Goal: Check status: Check status

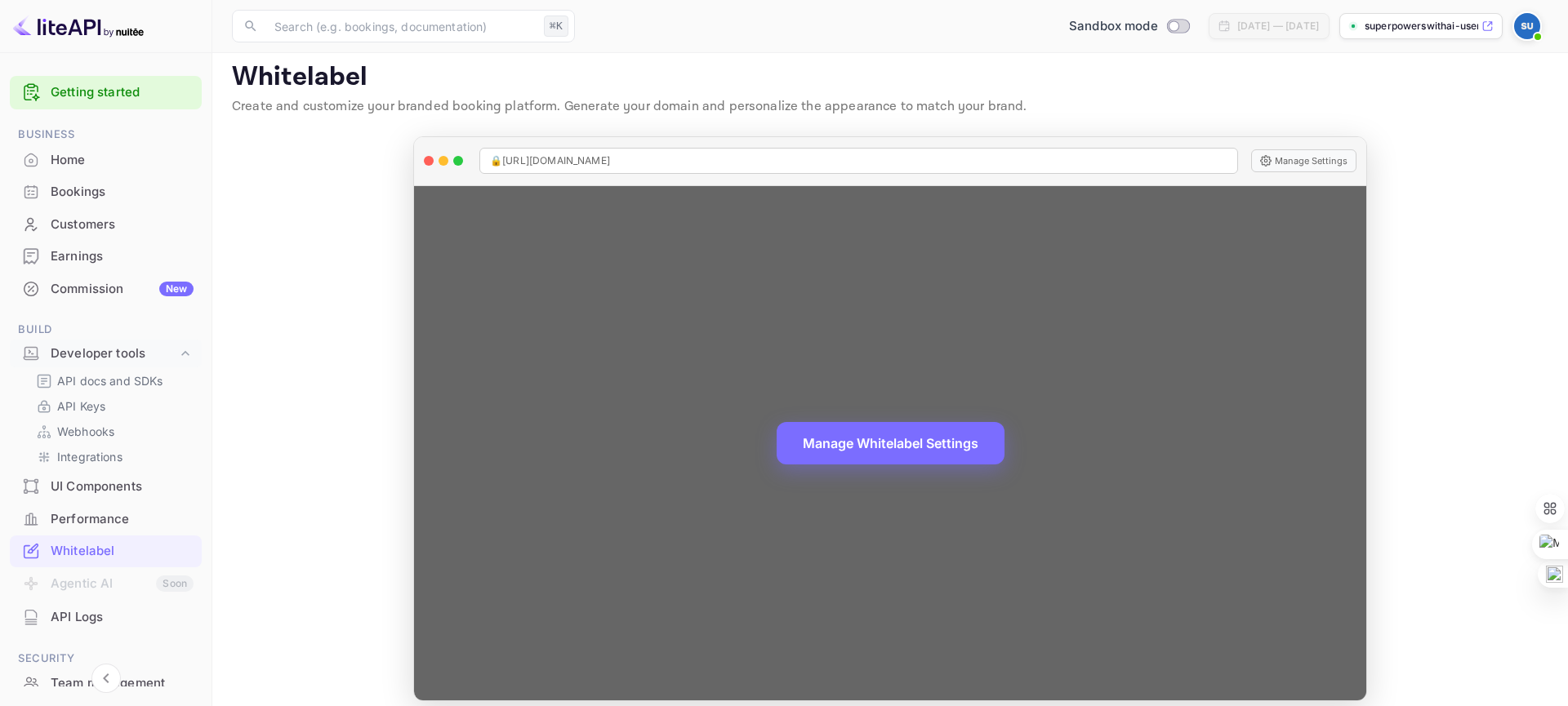
scroll to position [215, 0]
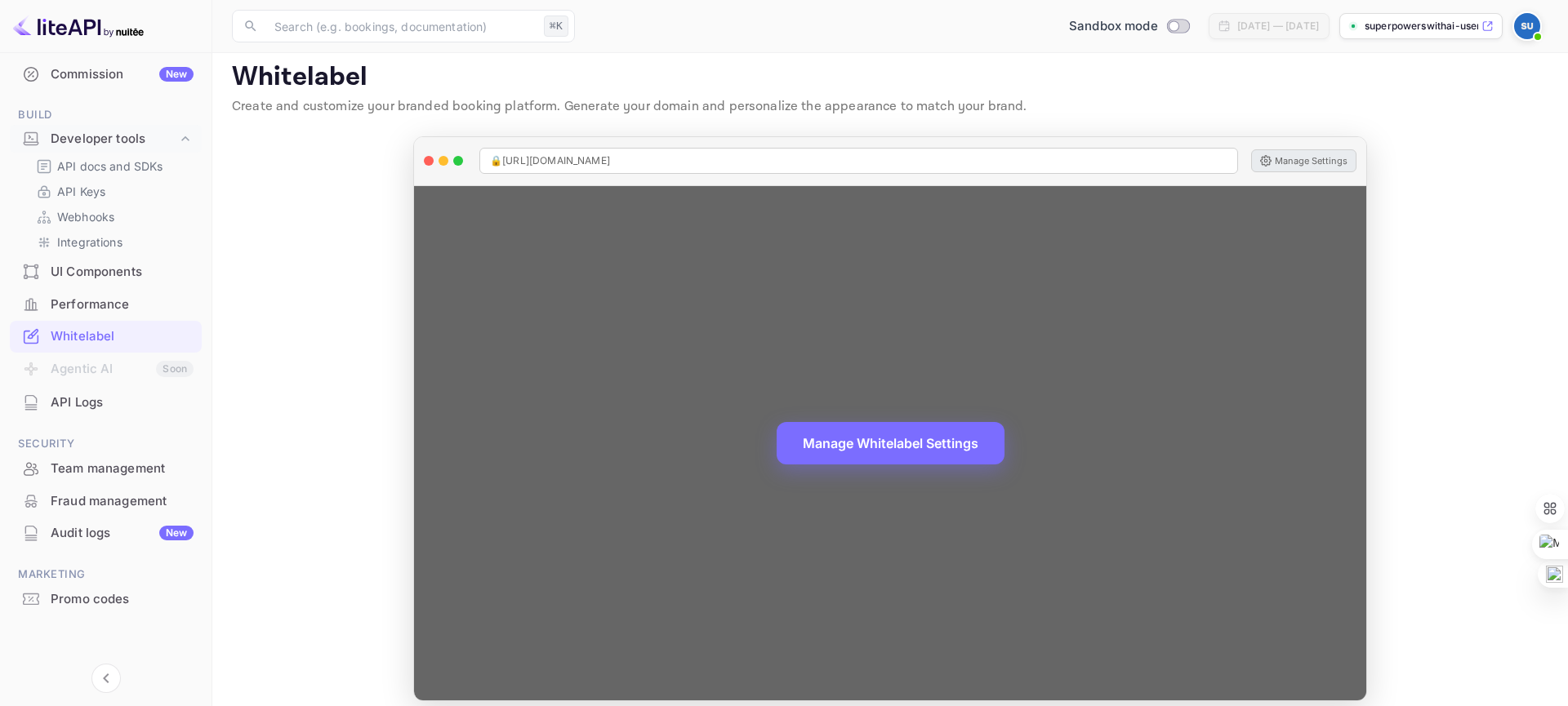
click at [1306, 169] on button "Manage Settings" at bounding box center [1303, 161] width 105 height 23
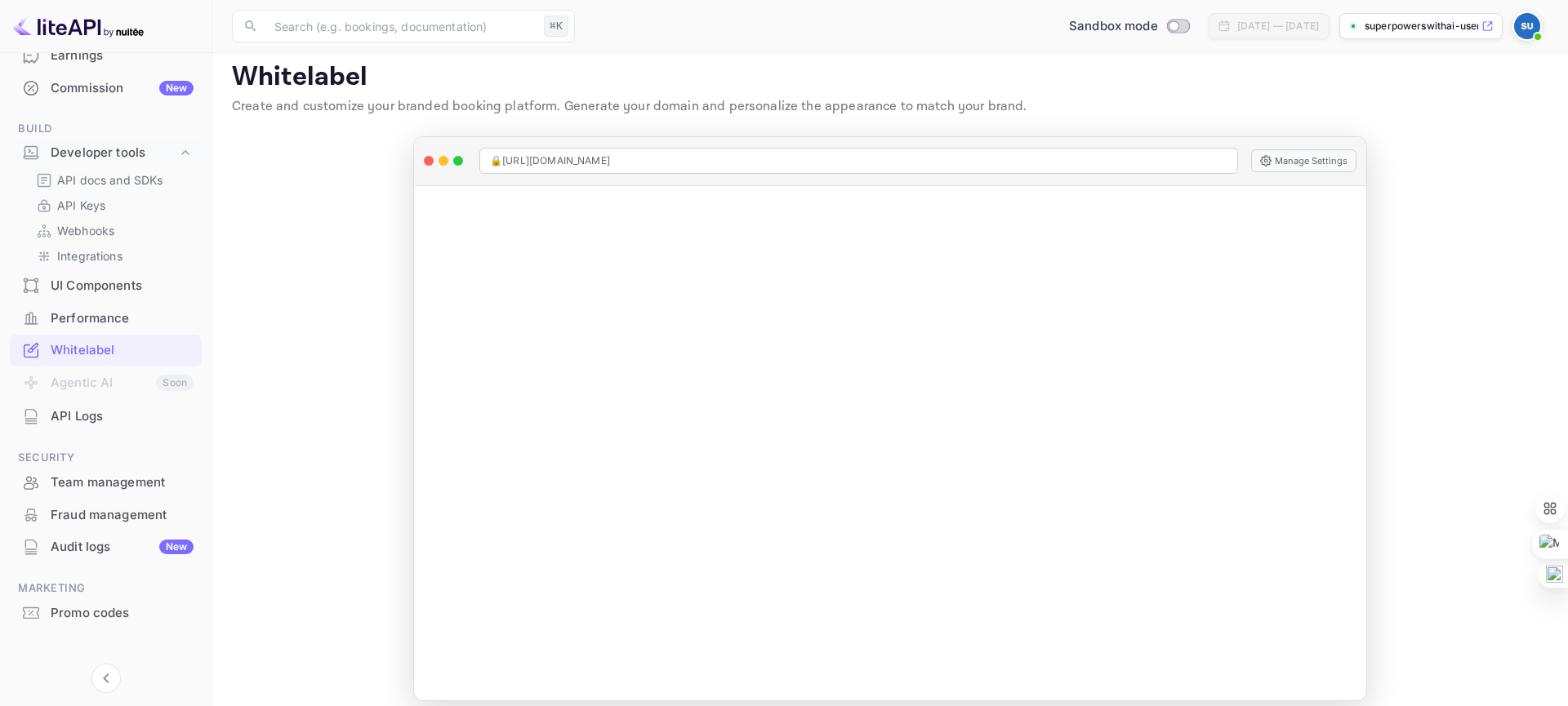
scroll to position [205, 0]
click at [78, 344] on div "Whitelabel" at bounding box center [122, 346] width 143 height 19
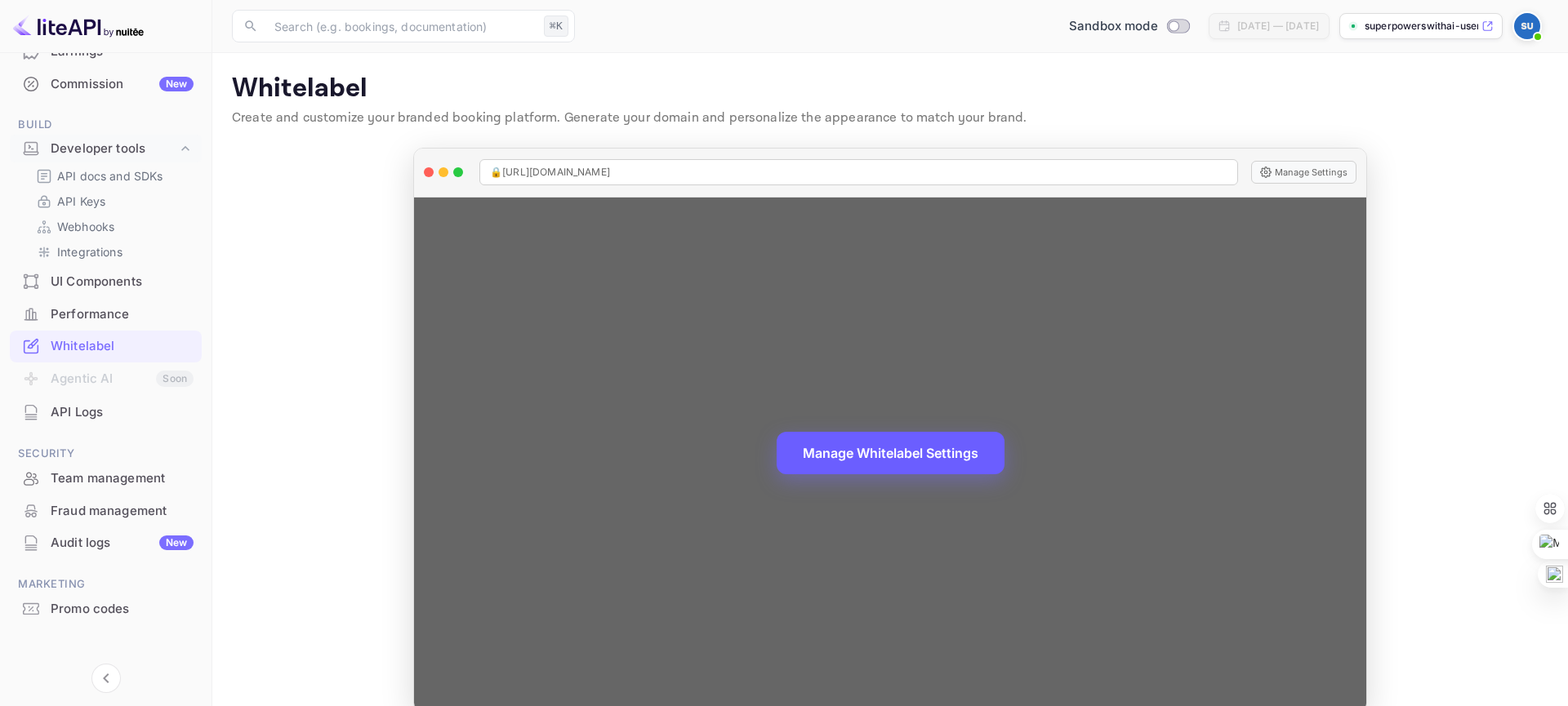
click at [879, 449] on button "Manage Whitelabel Settings" at bounding box center [890, 453] width 228 height 43
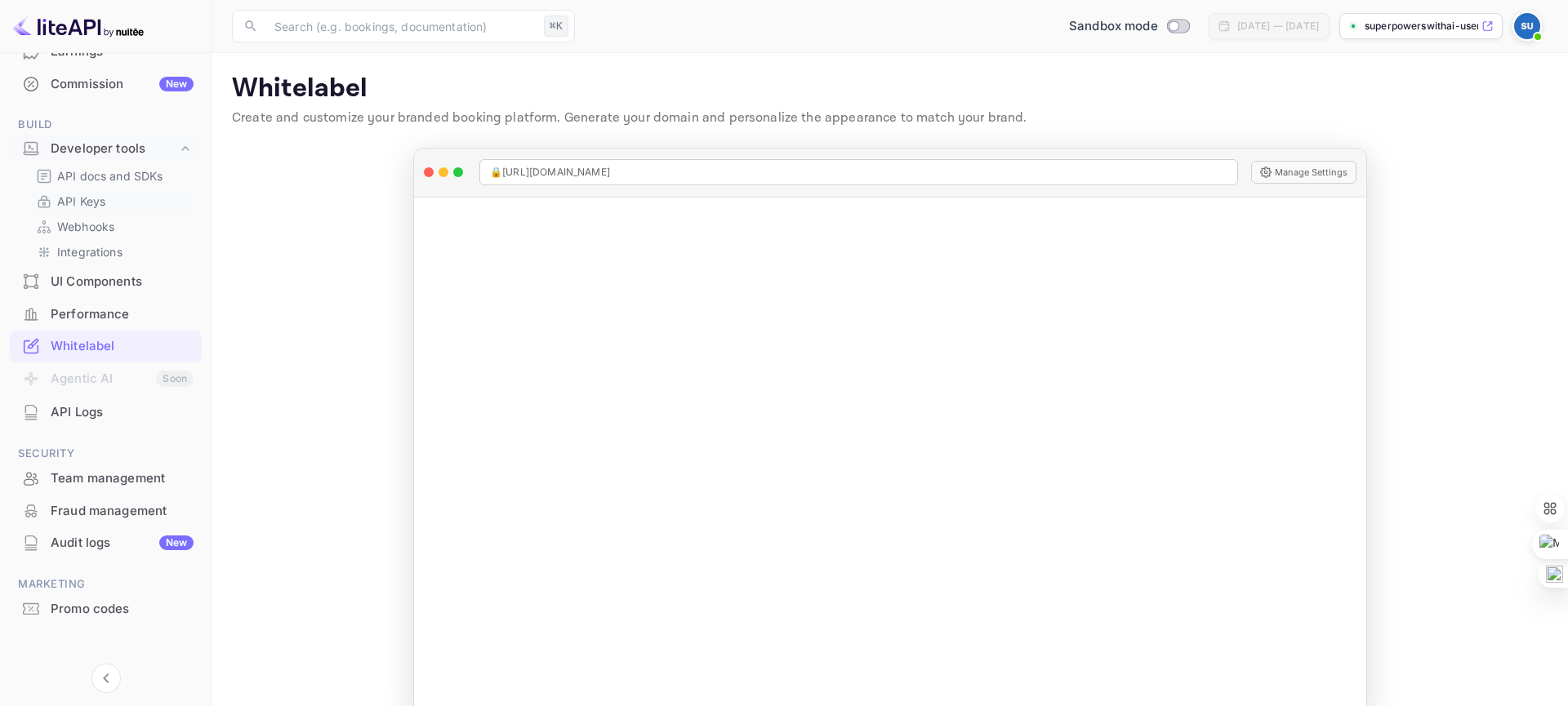
click at [90, 205] on p "API Keys" at bounding box center [82, 201] width 48 height 17
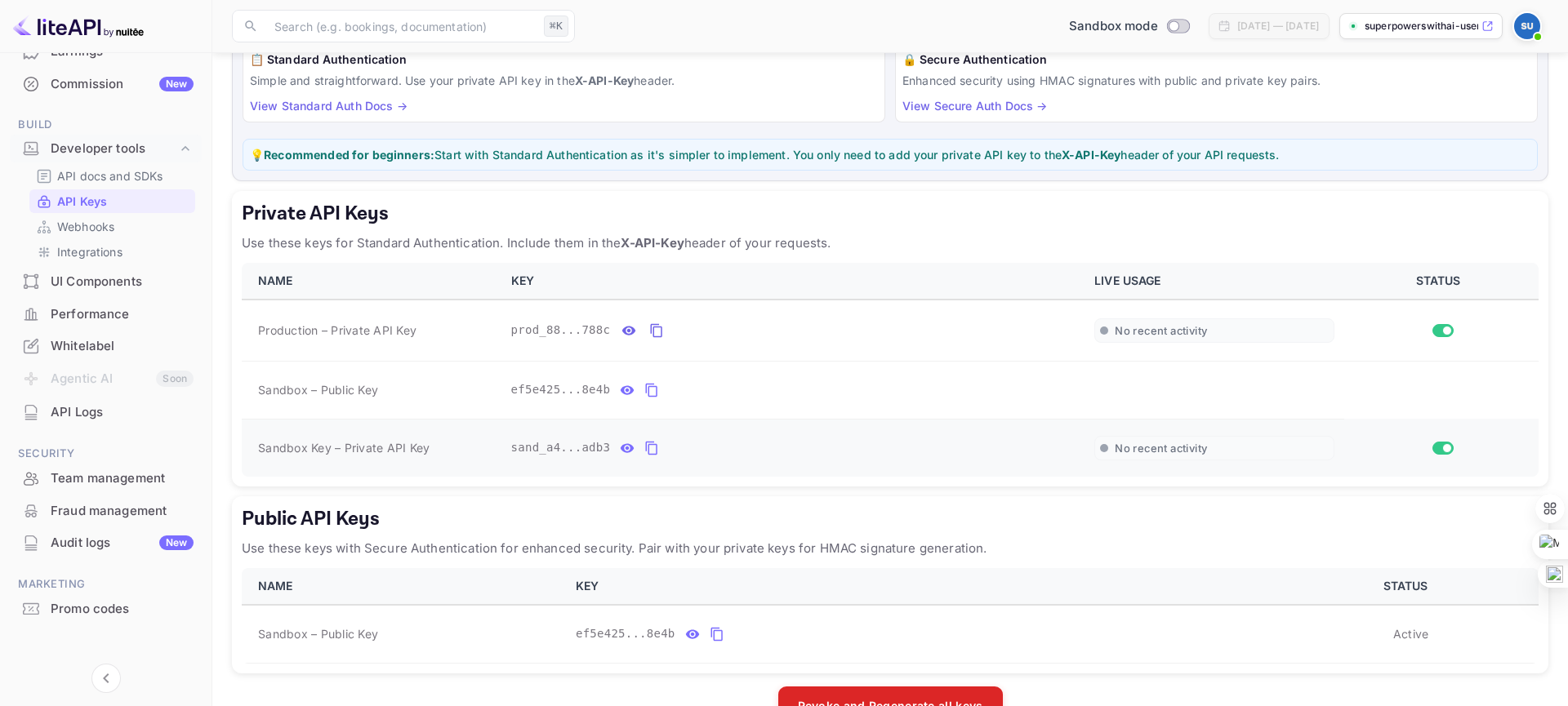
scroll to position [186, 0]
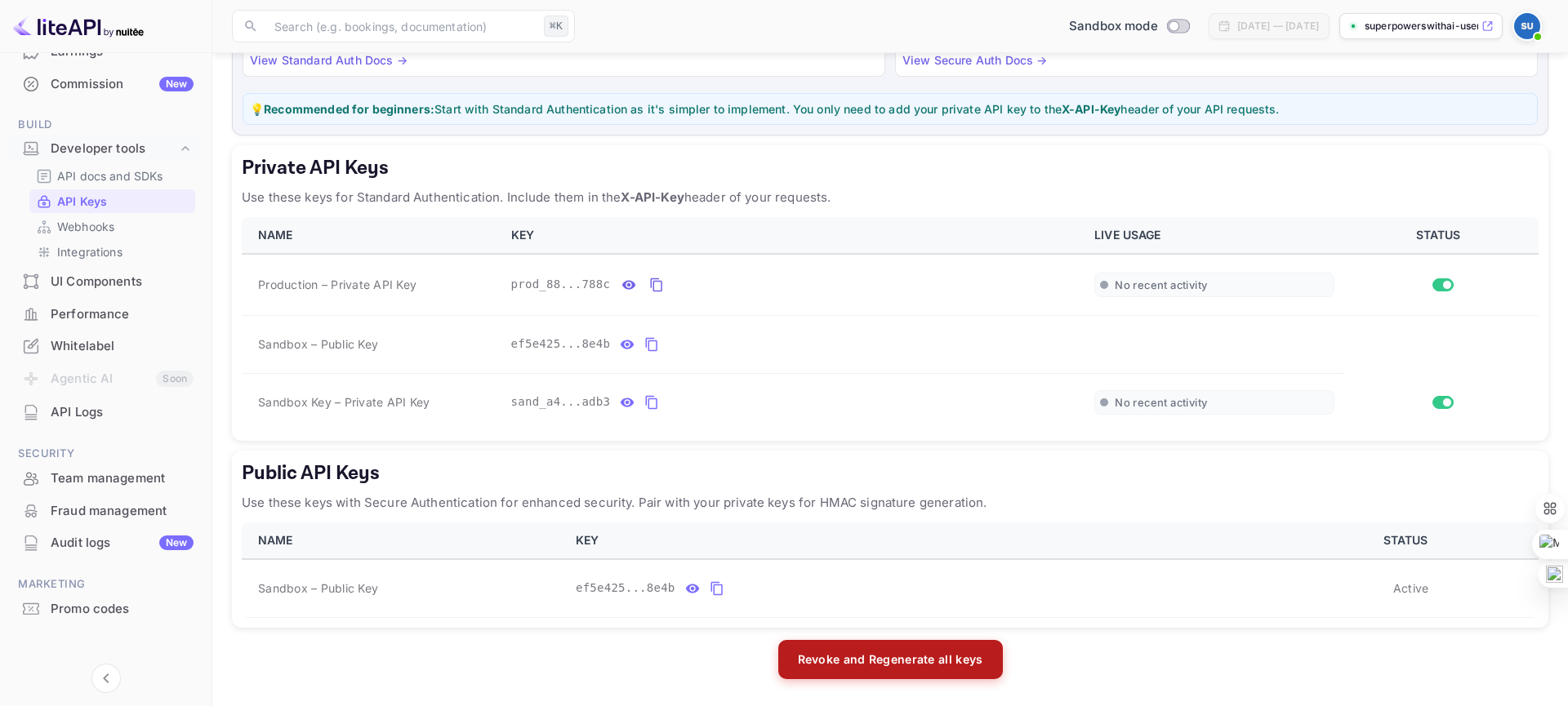
click at [887, 661] on button "Revoke and Regenerate all keys" at bounding box center [891, 660] width 225 height 39
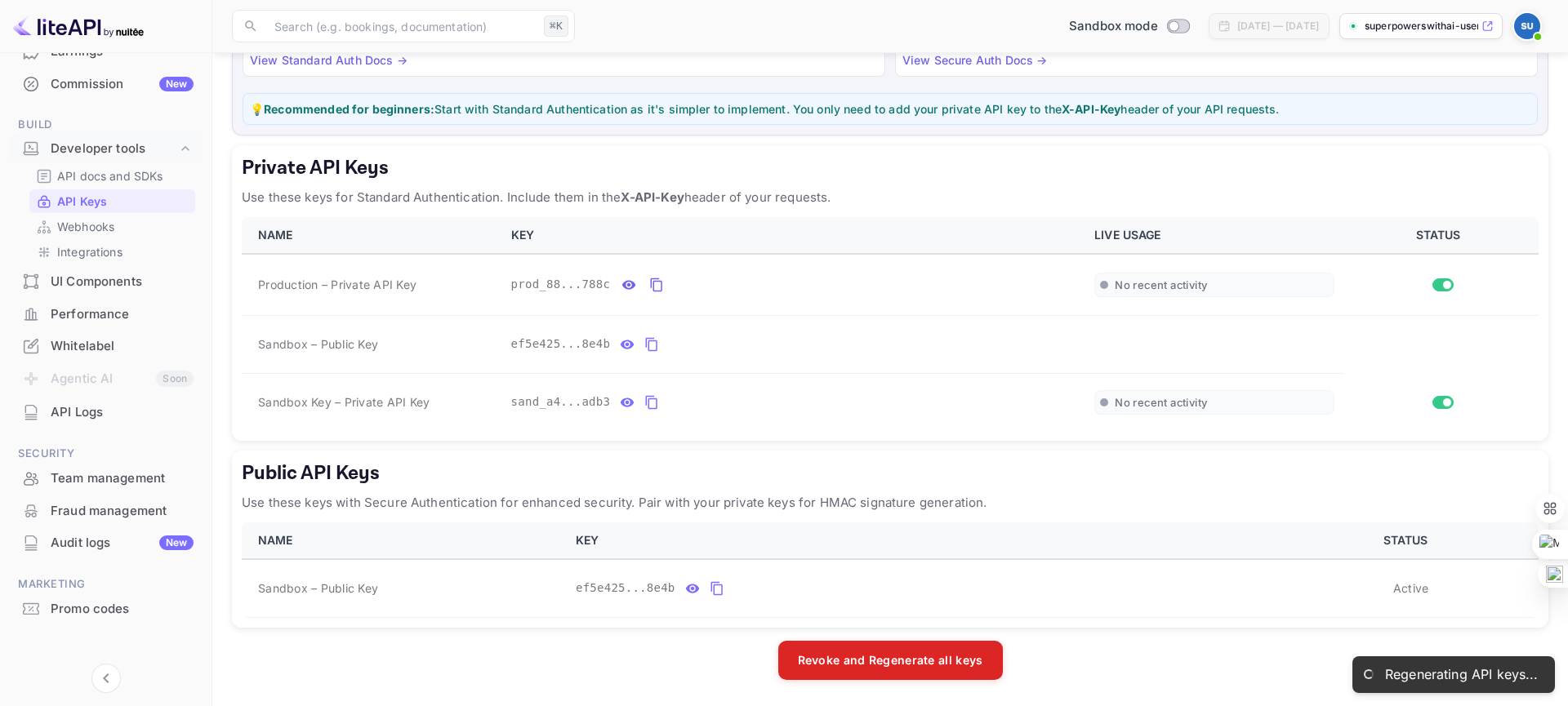
scroll to position [70, 0]
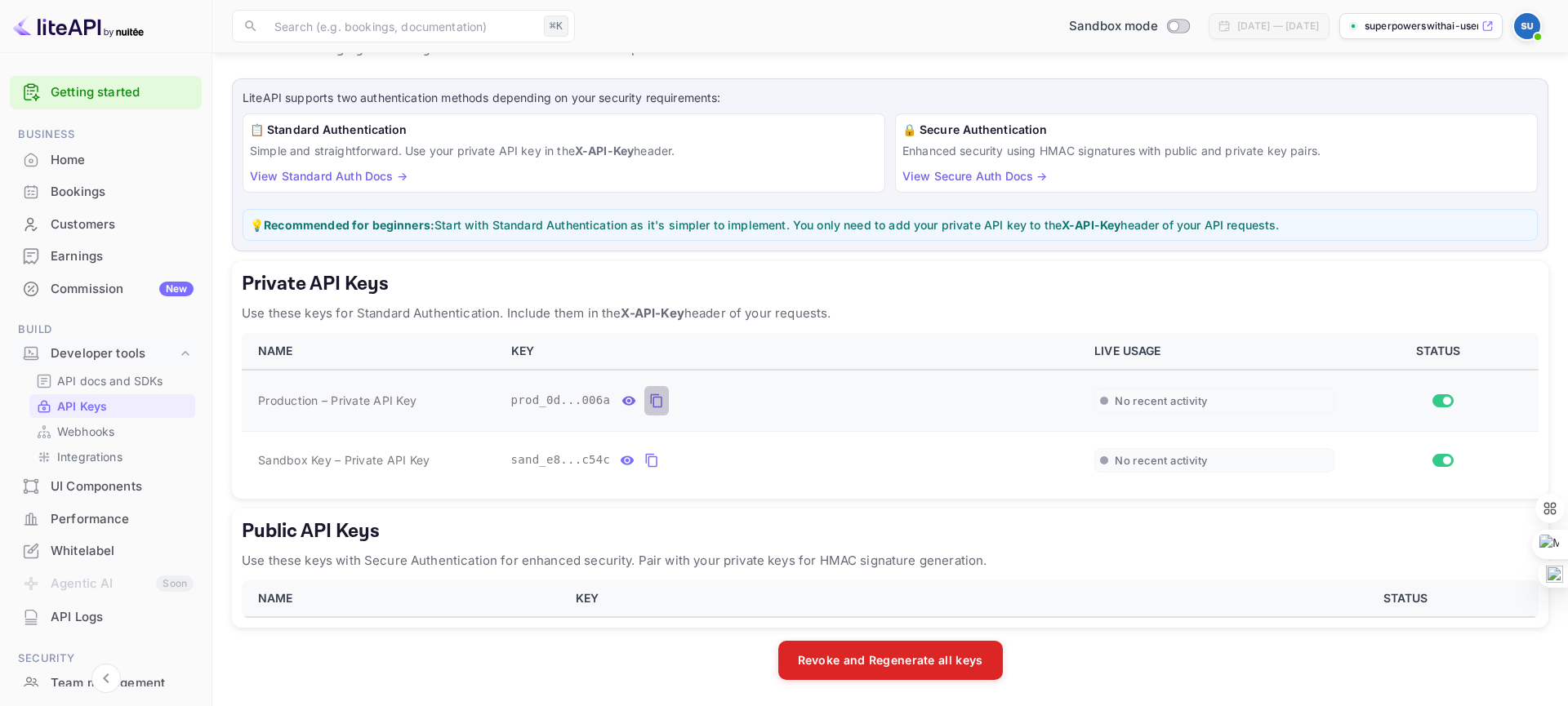
click at [649, 405] on icon "private api keys table" at bounding box center [657, 400] width 15 height 20
click at [644, 462] on icon "private api keys table" at bounding box center [651, 460] width 15 height 20
click at [59, 186] on div "Bookings" at bounding box center [122, 192] width 143 height 19
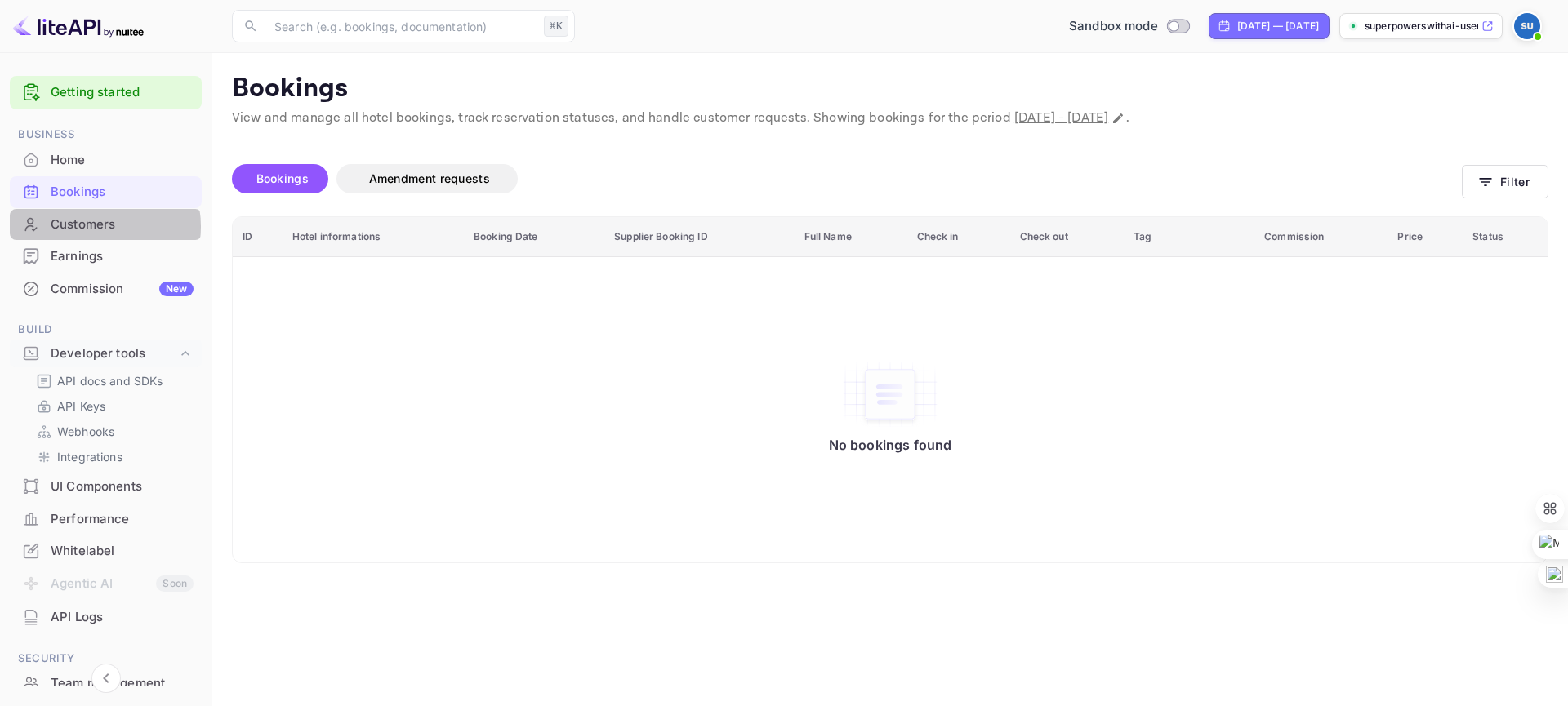
click at [89, 227] on div "Customers" at bounding box center [122, 225] width 143 height 19
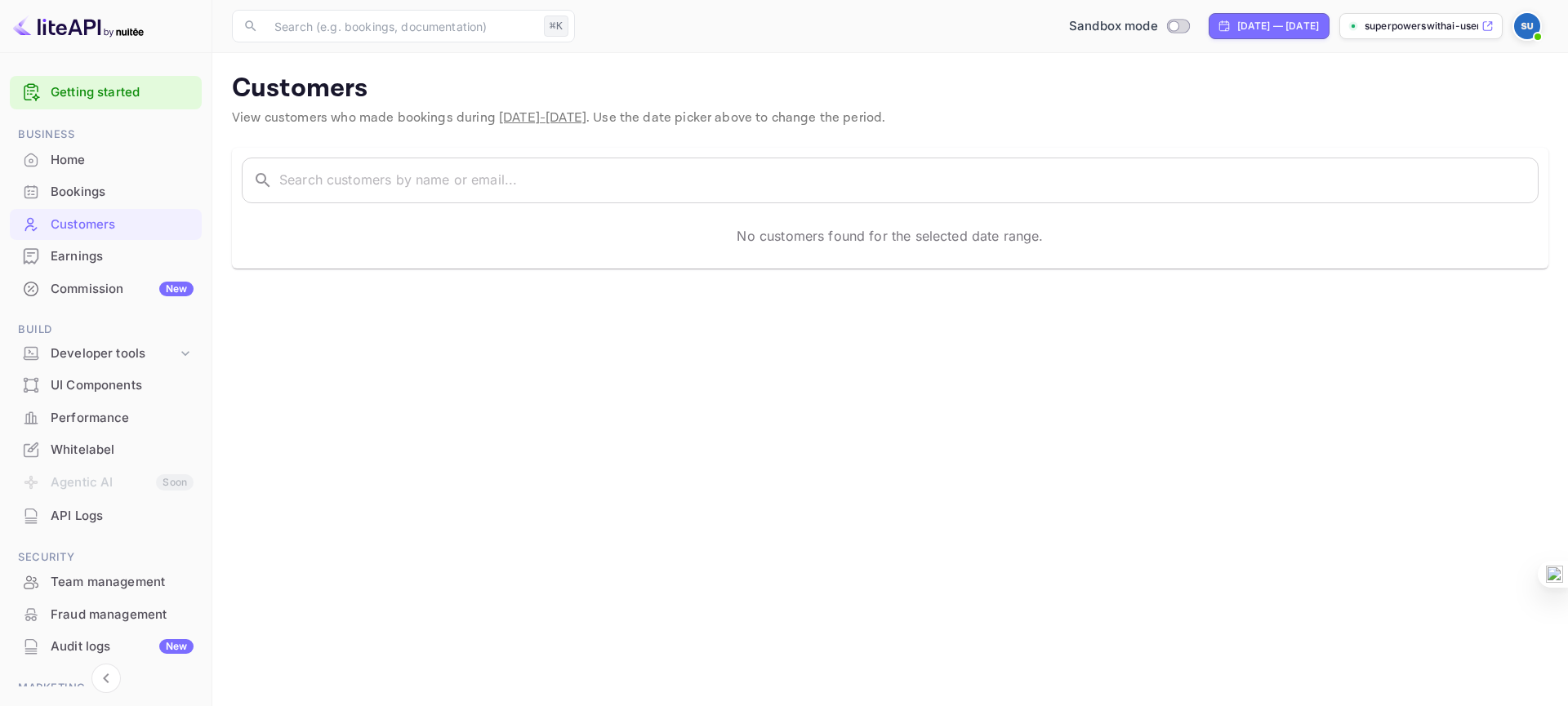
click at [91, 188] on div "Bookings" at bounding box center [122, 192] width 143 height 19
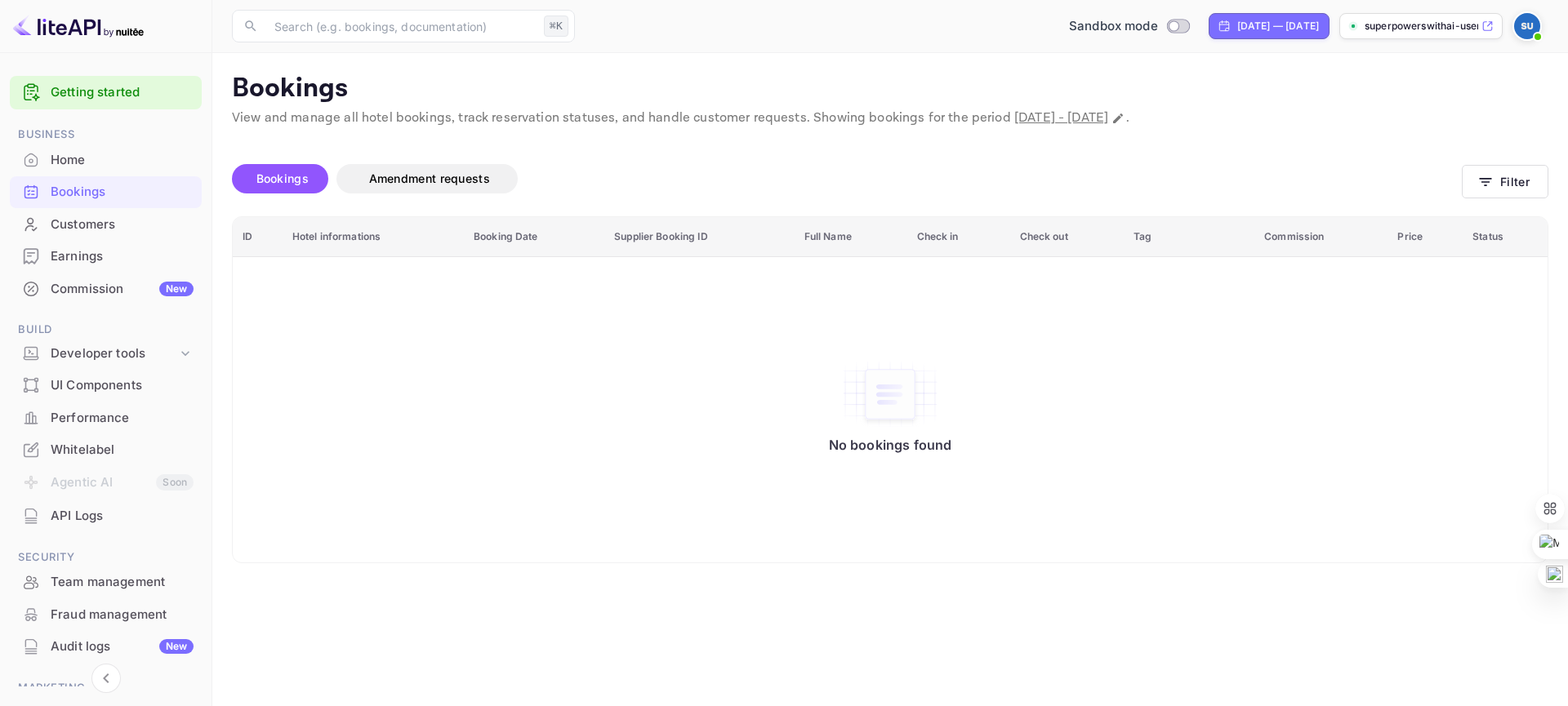
click at [85, 223] on div "Customers" at bounding box center [122, 225] width 143 height 19
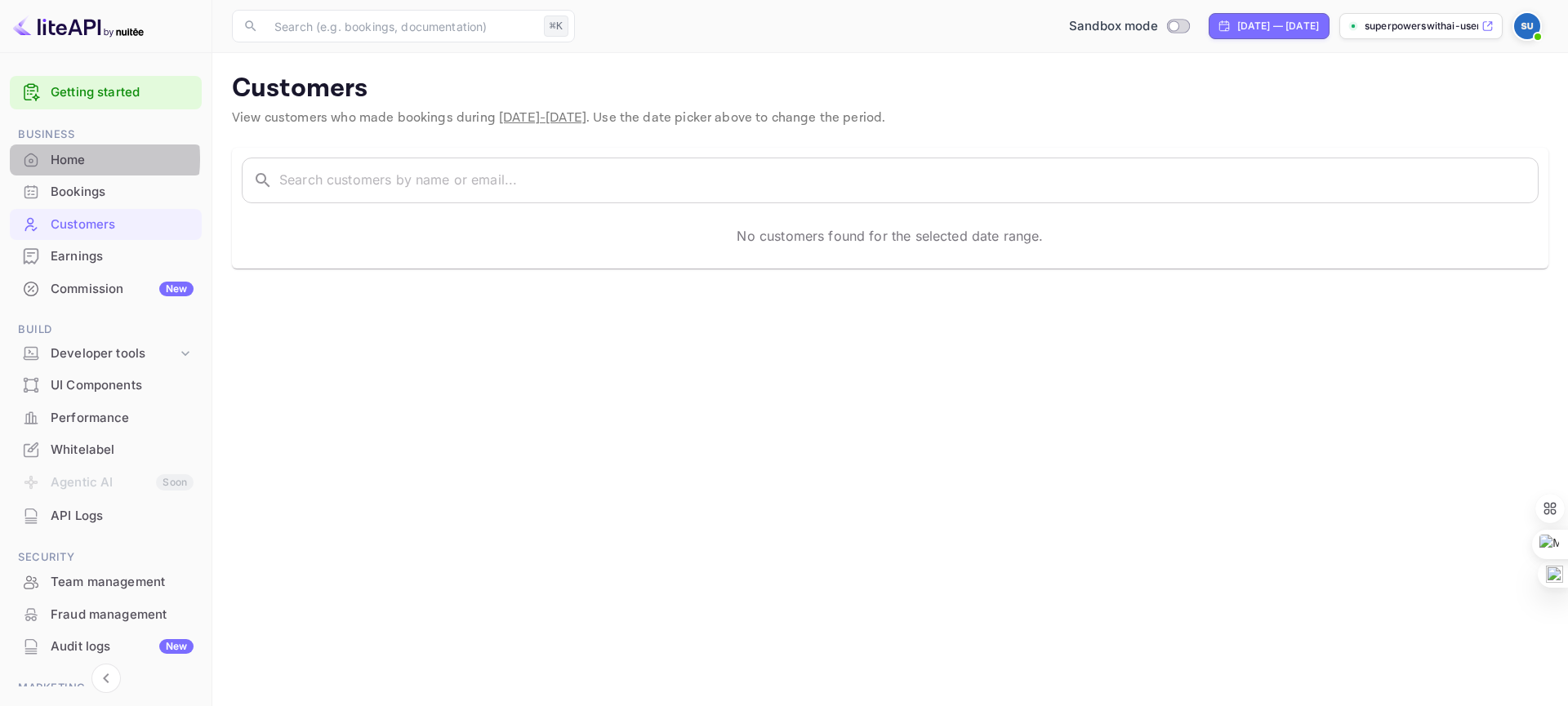
click at [65, 159] on div "Home" at bounding box center [122, 161] width 143 height 19
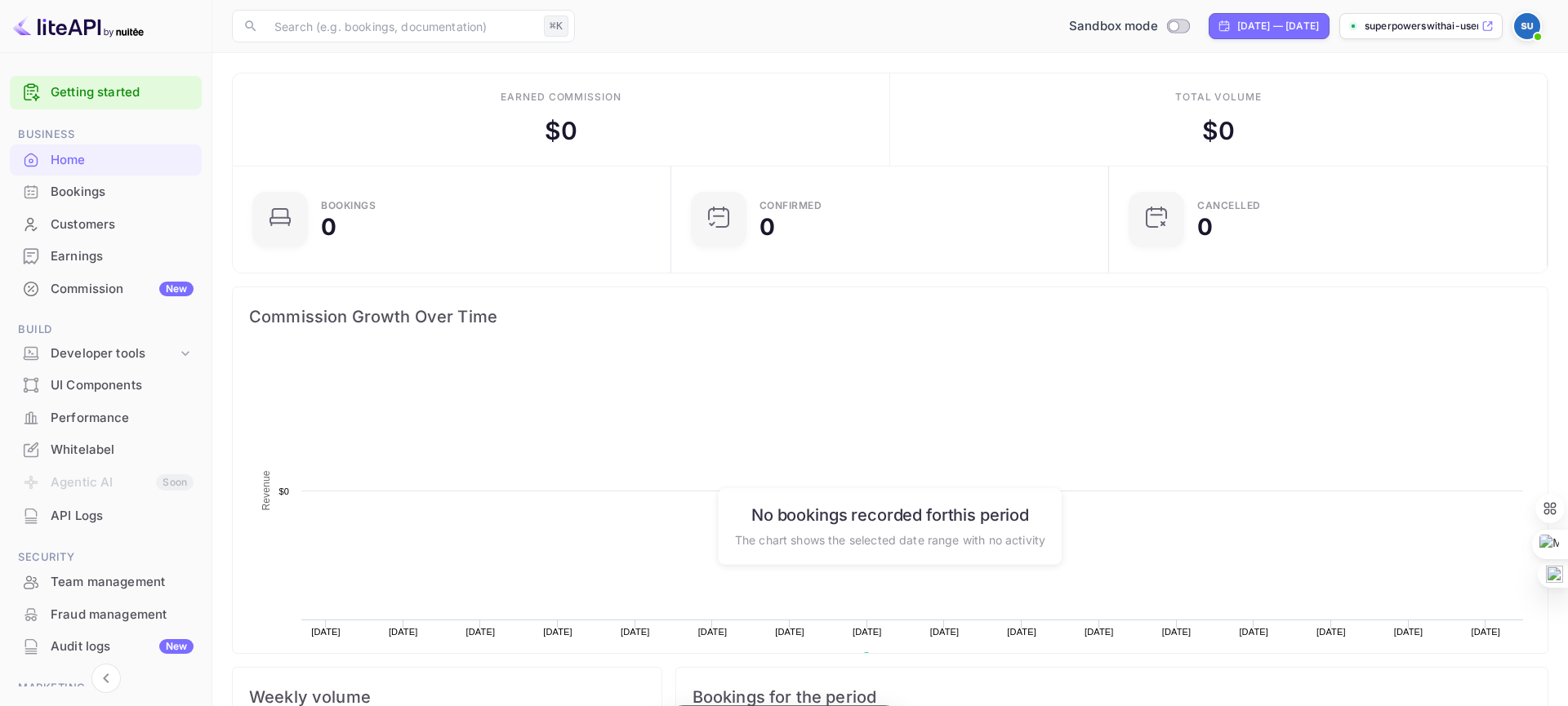
scroll to position [266, 428]
click at [98, 192] on div "Bookings" at bounding box center [122, 192] width 143 height 19
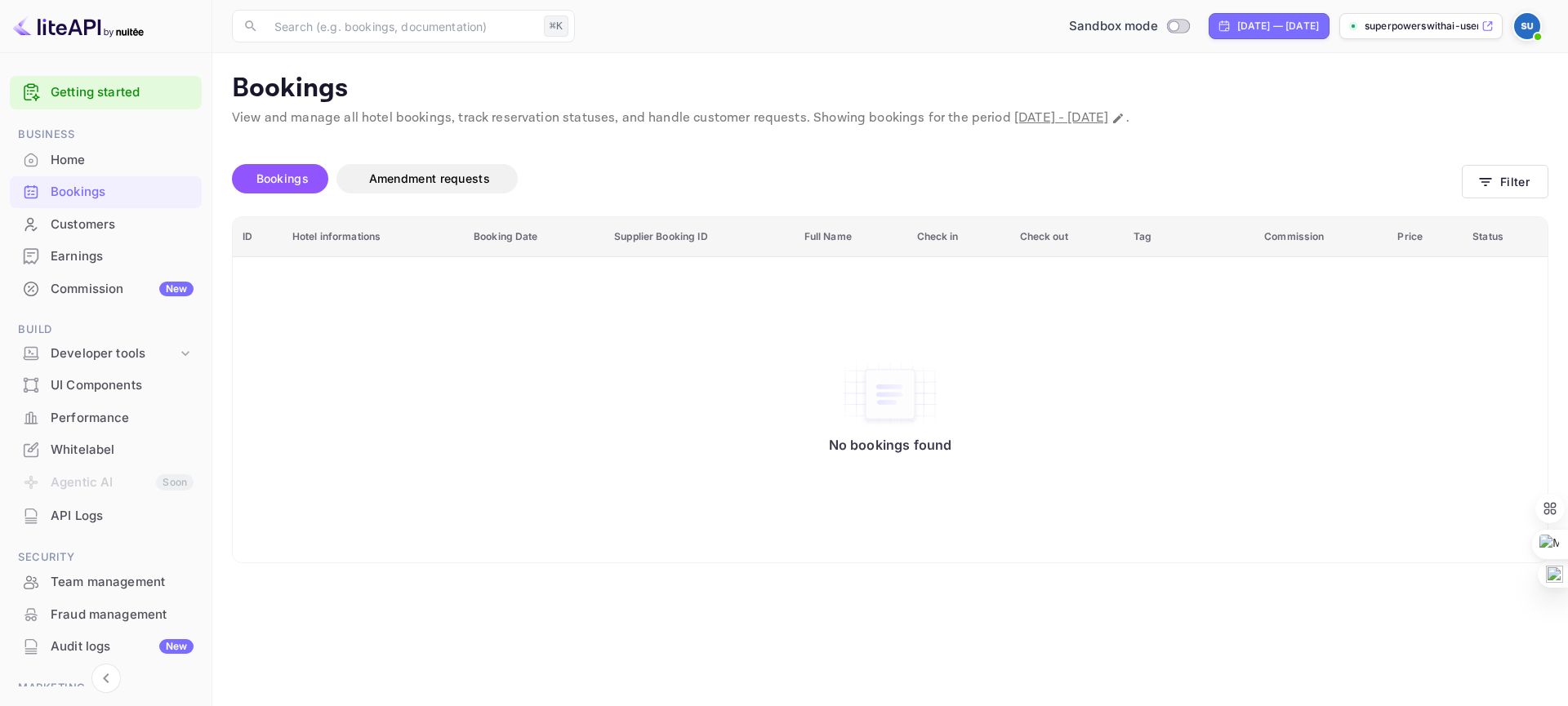
click at [94, 285] on div "Commission New" at bounding box center [122, 289] width 143 height 19
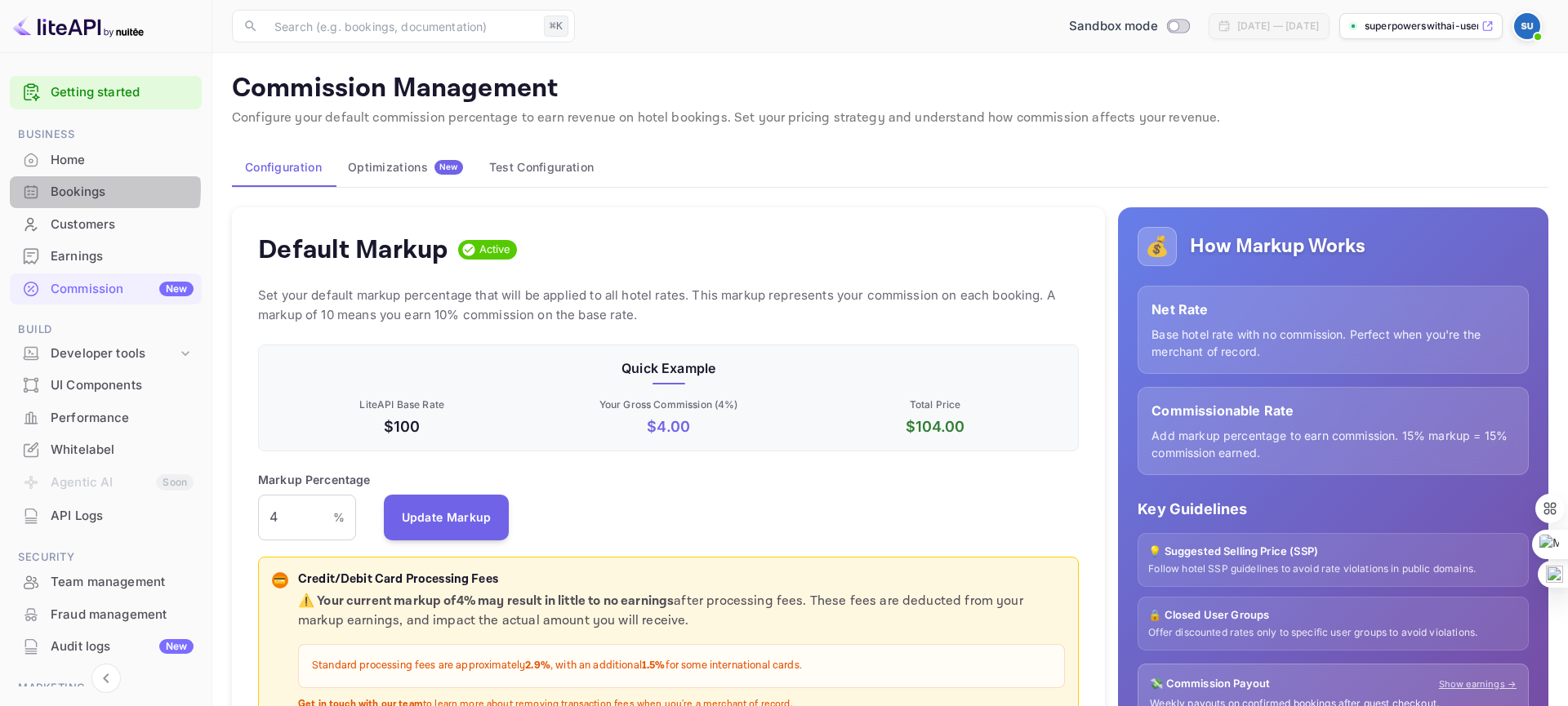
click at [86, 190] on div "Bookings" at bounding box center [122, 192] width 143 height 19
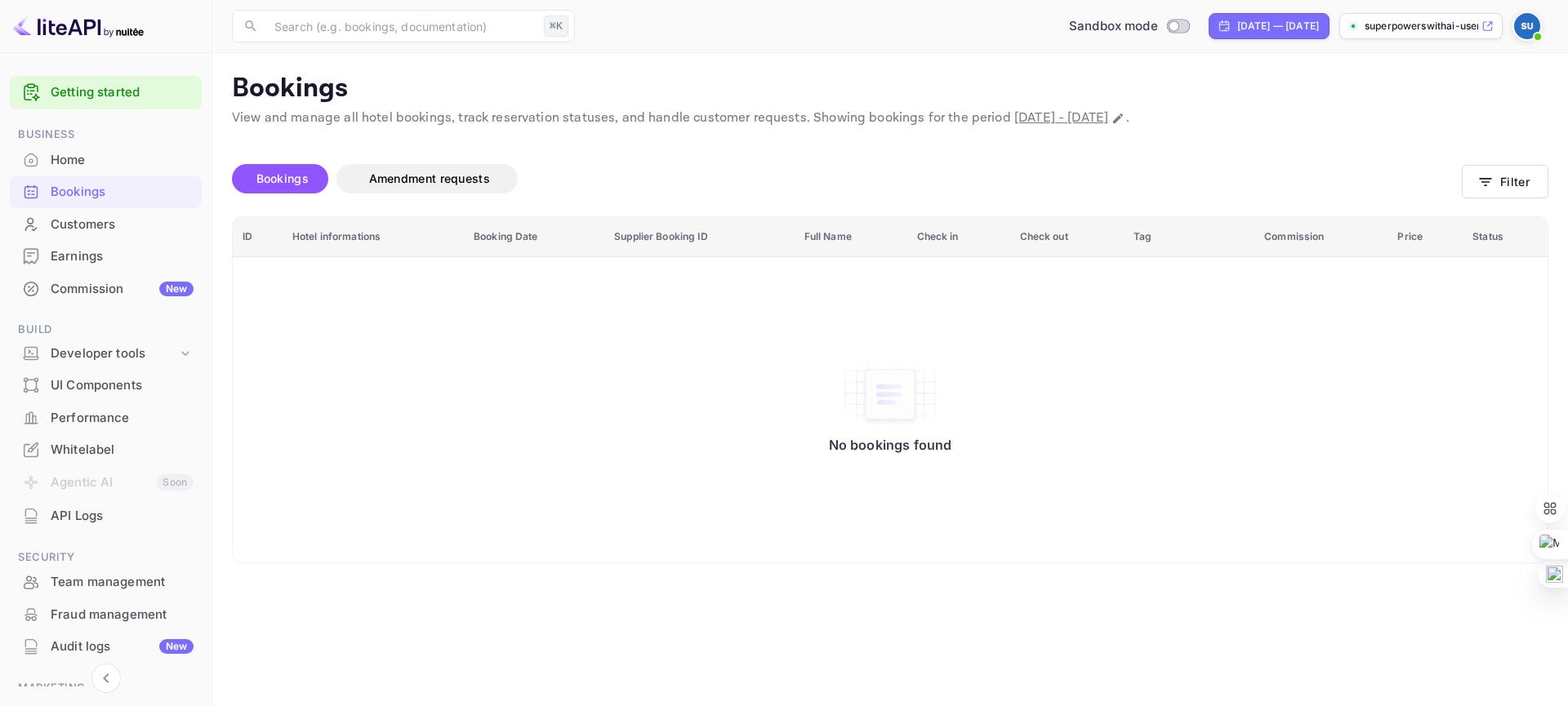
click at [70, 151] on div "Home" at bounding box center [122, 161] width 143 height 19
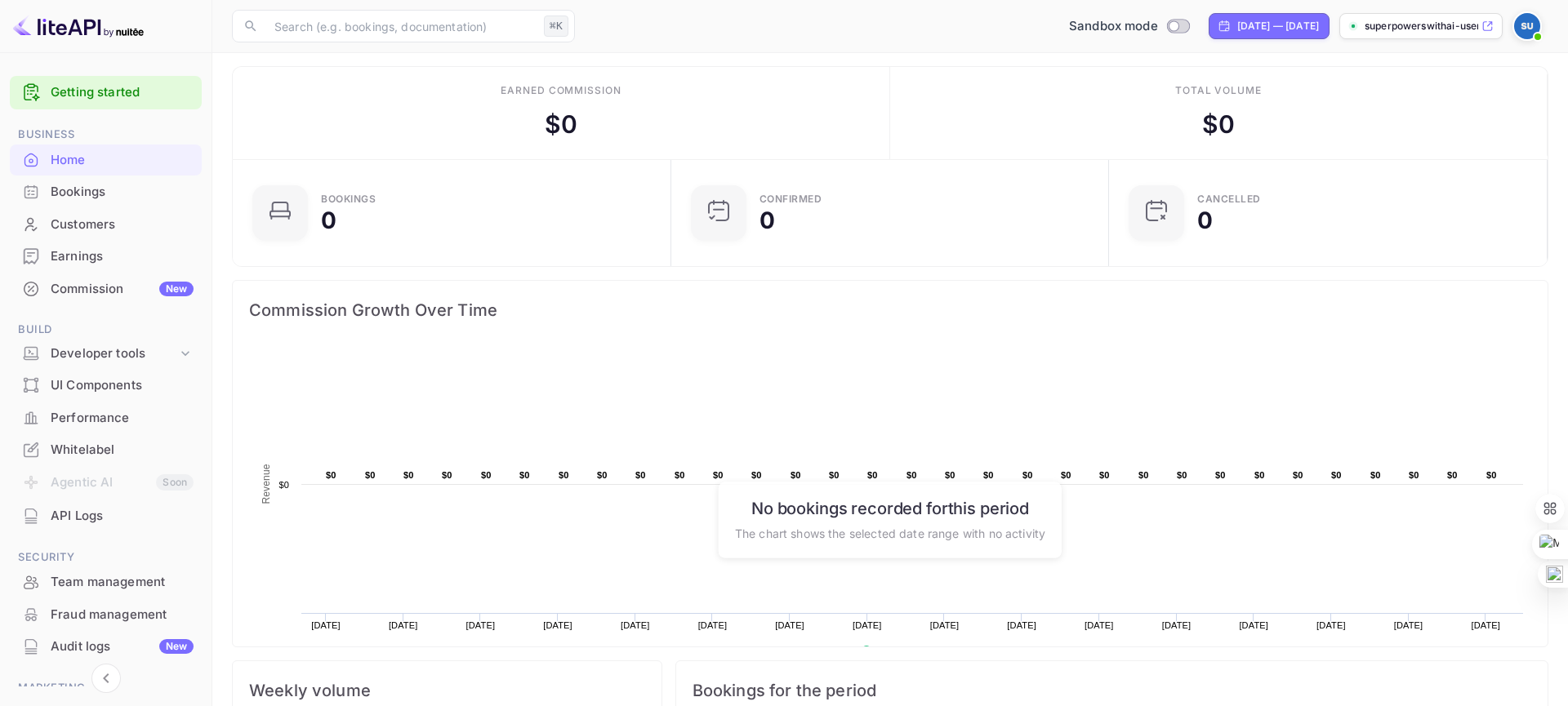
scroll to position [11, 0]
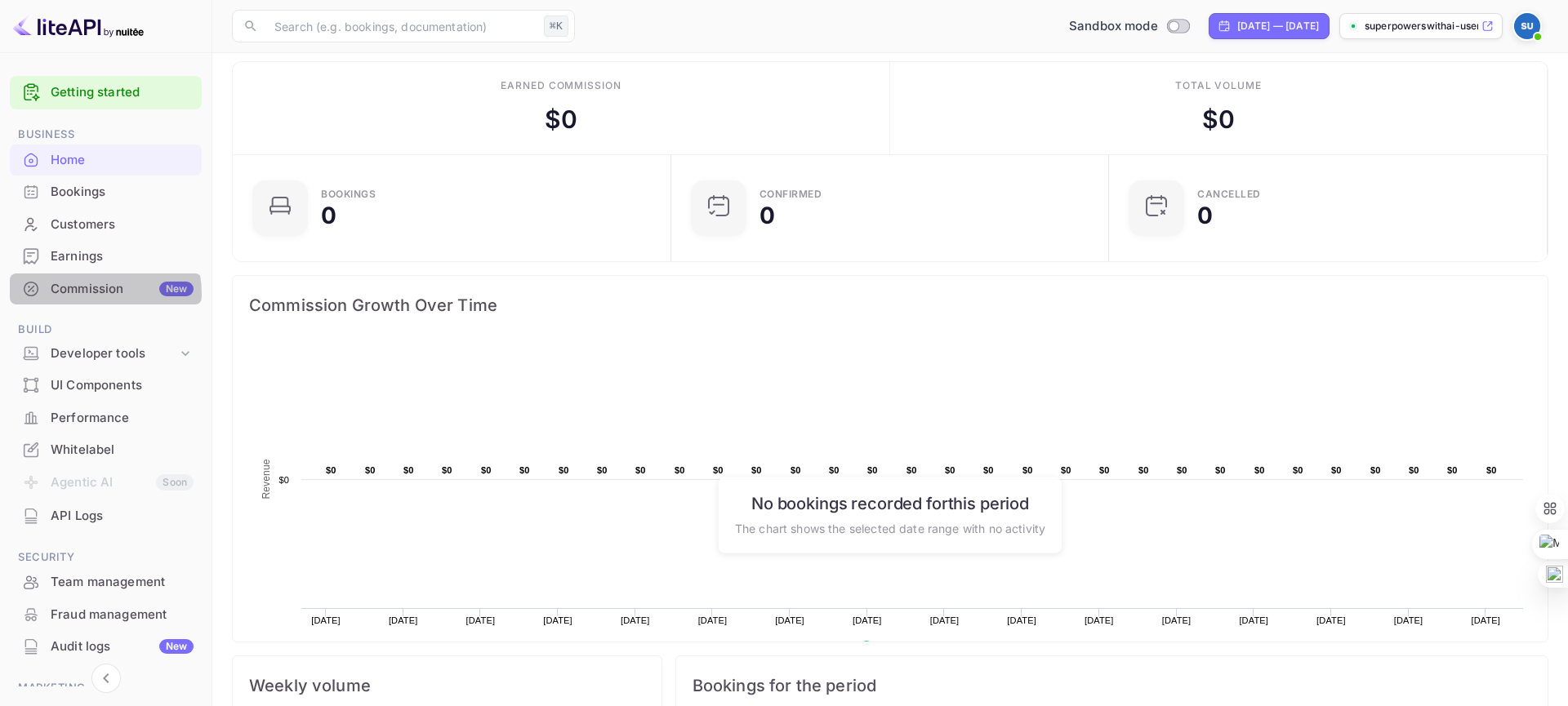
click at [83, 294] on div "Commission New" at bounding box center [122, 289] width 143 height 19
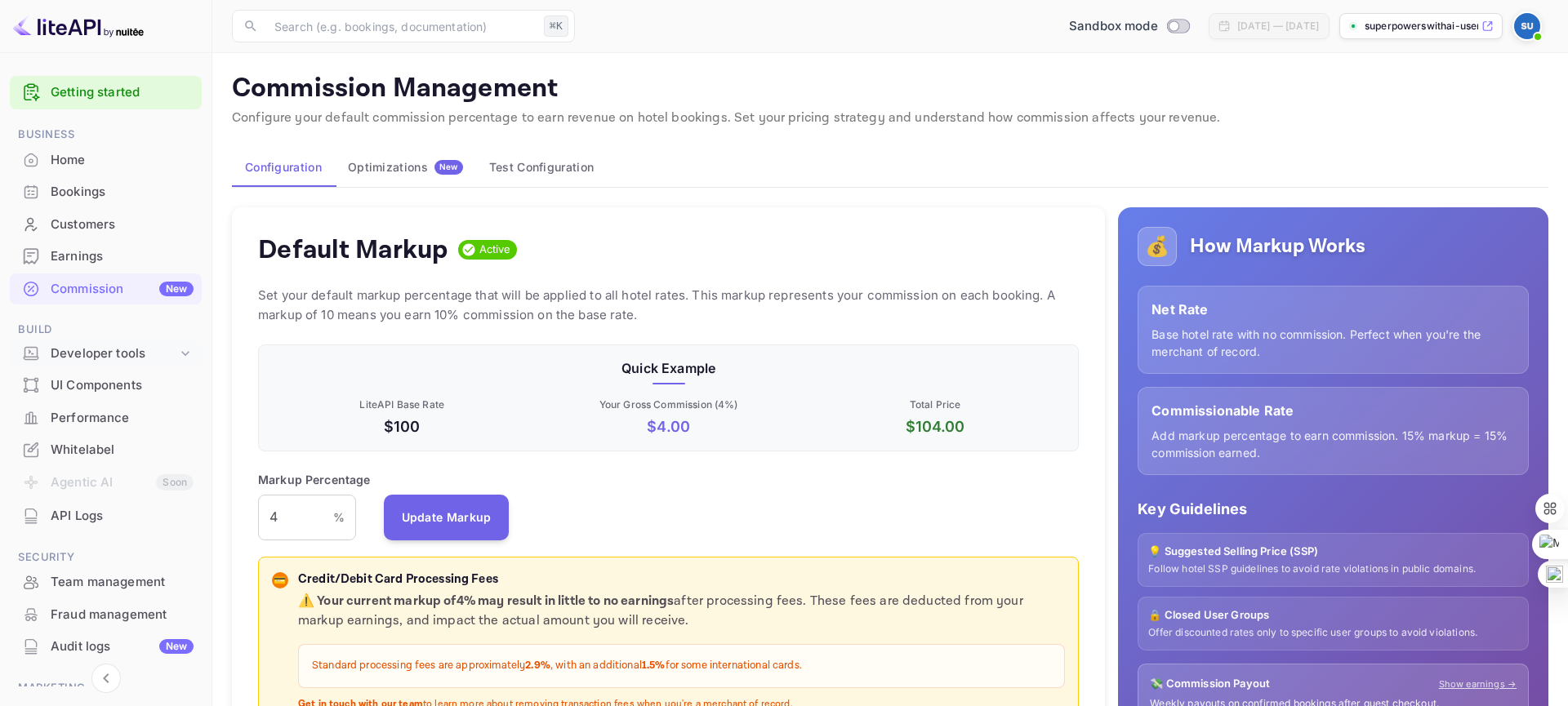
scroll to position [290, 821]
click at [97, 348] on div "Developer tools" at bounding box center [113, 354] width 126 height 19
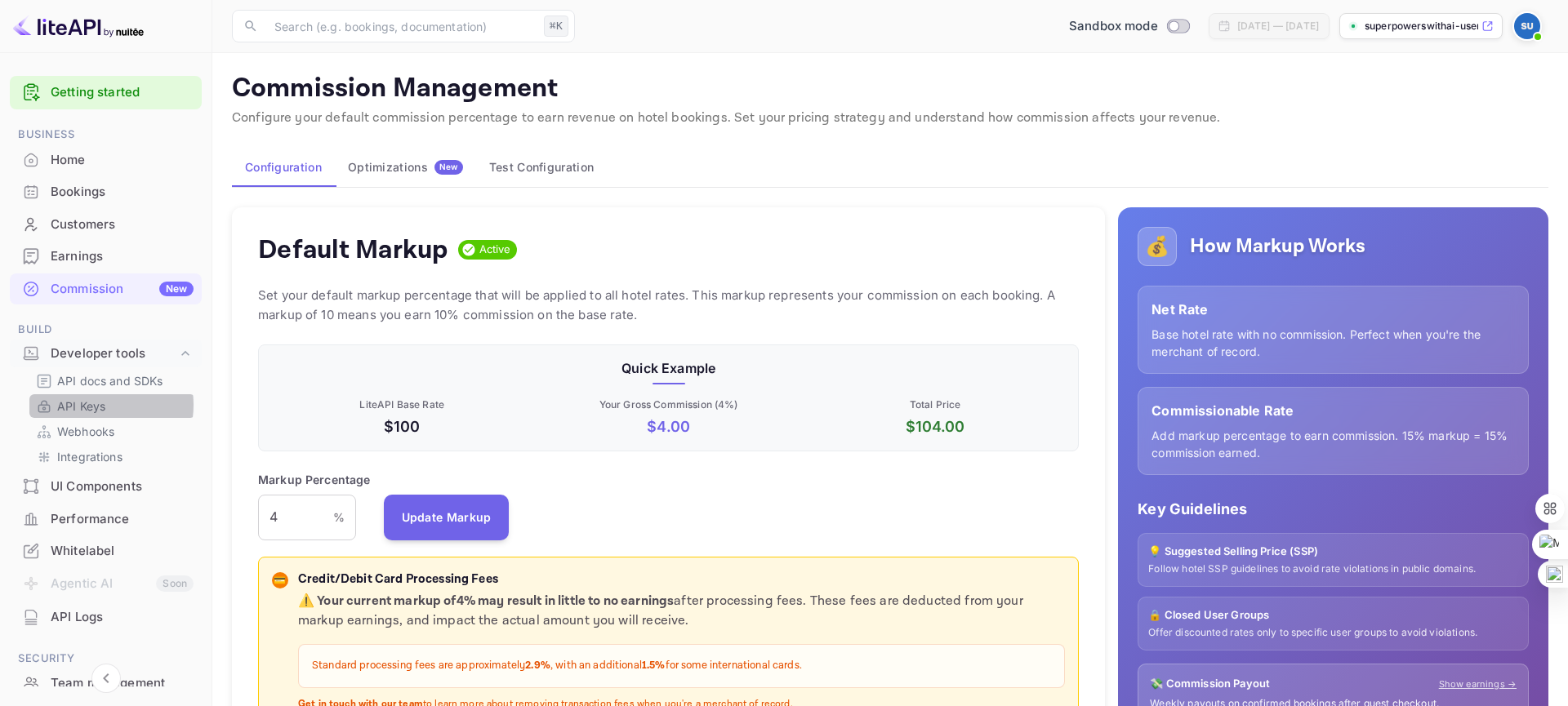
click at [95, 405] on p "API Keys" at bounding box center [82, 406] width 48 height 17
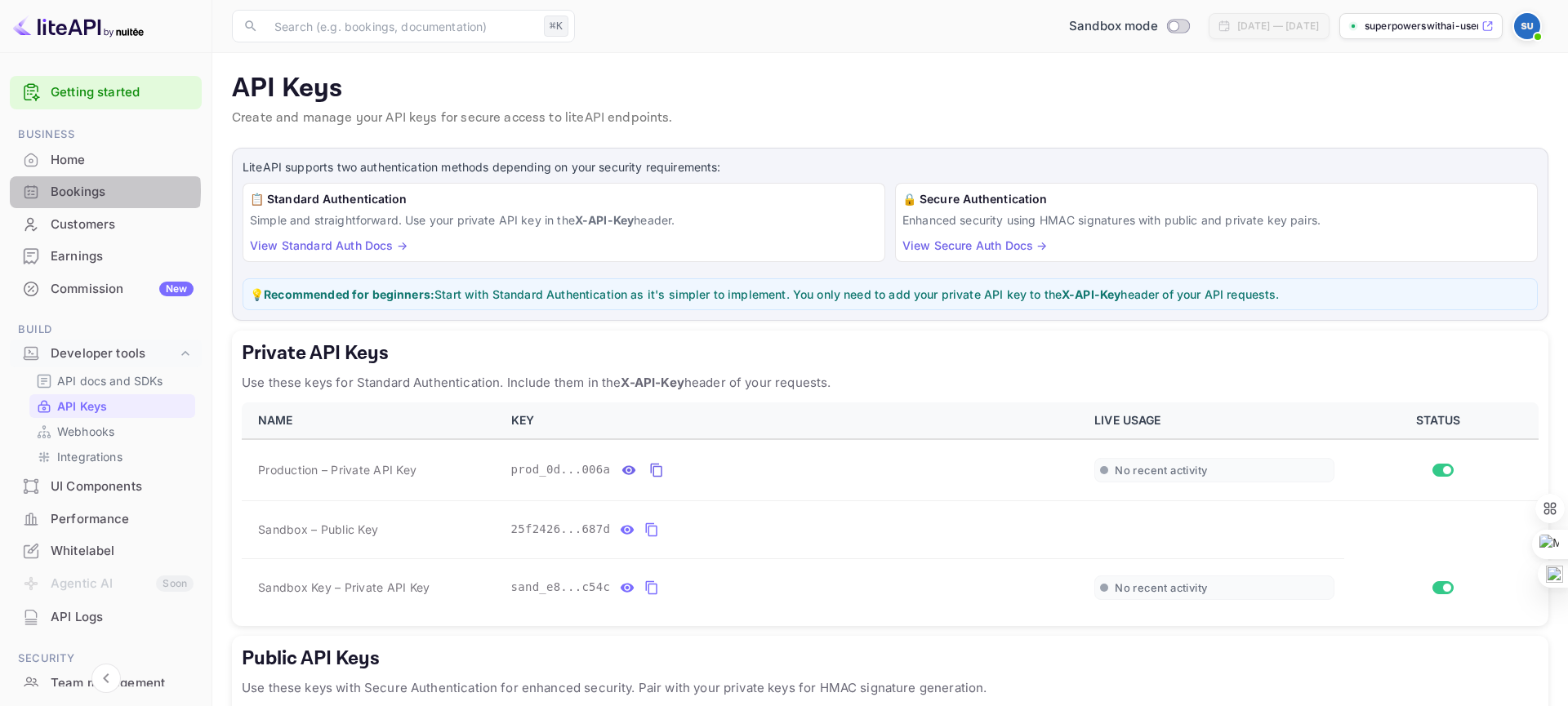
click at [72, 191] on div "Bookings" at bounding box center [122, 192] width 143 height 19
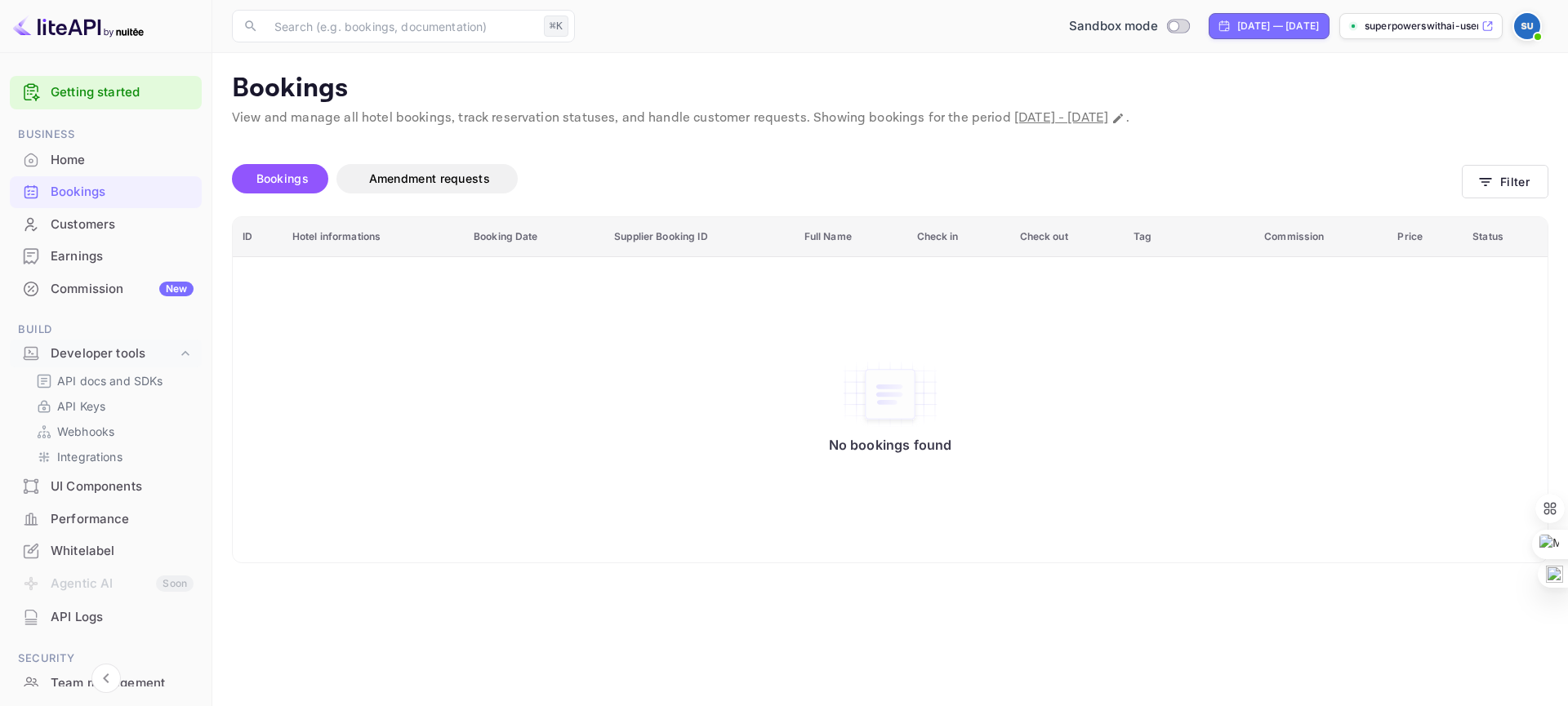
click at [77, 163] on div "Home" at bounding box center [122, 161] width 143 height 19
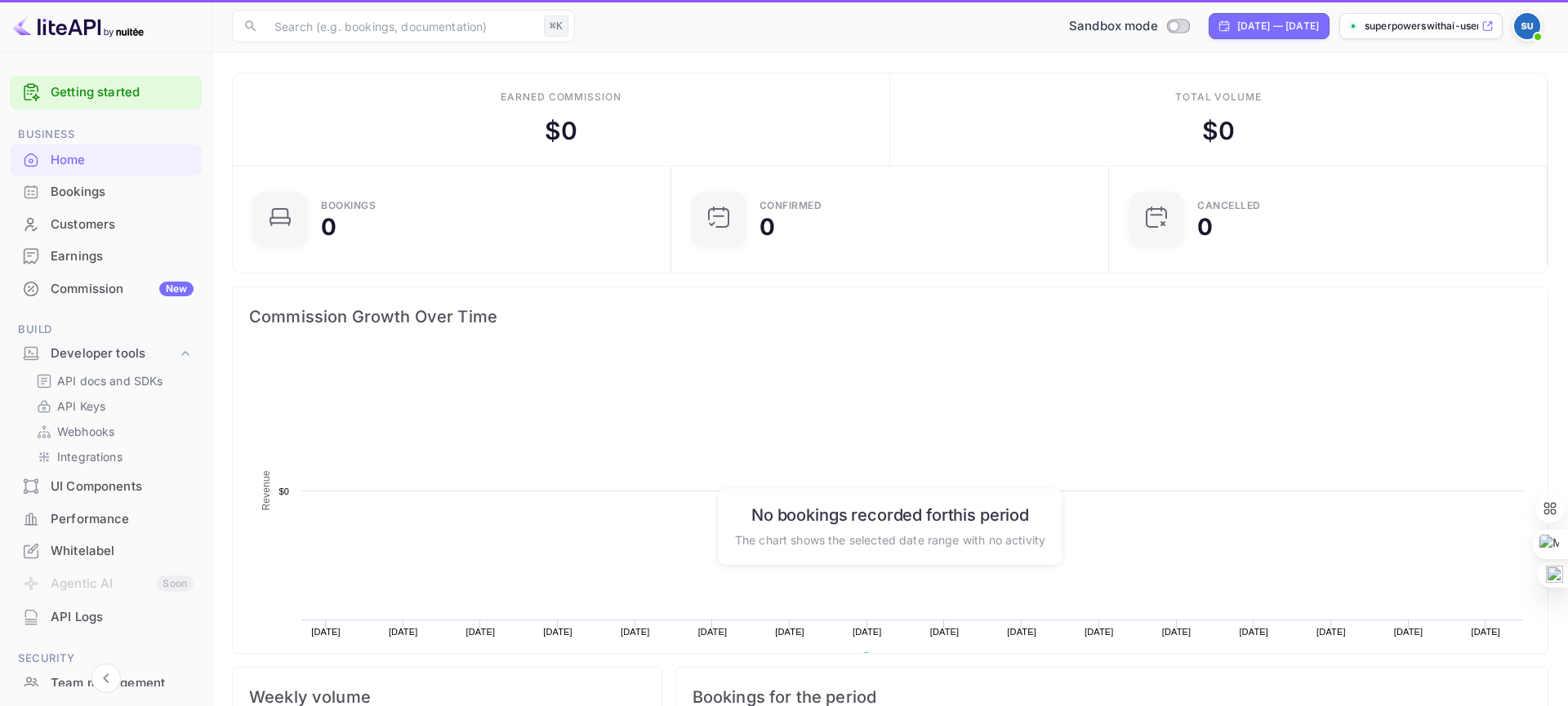
scroll to position [266, 428]
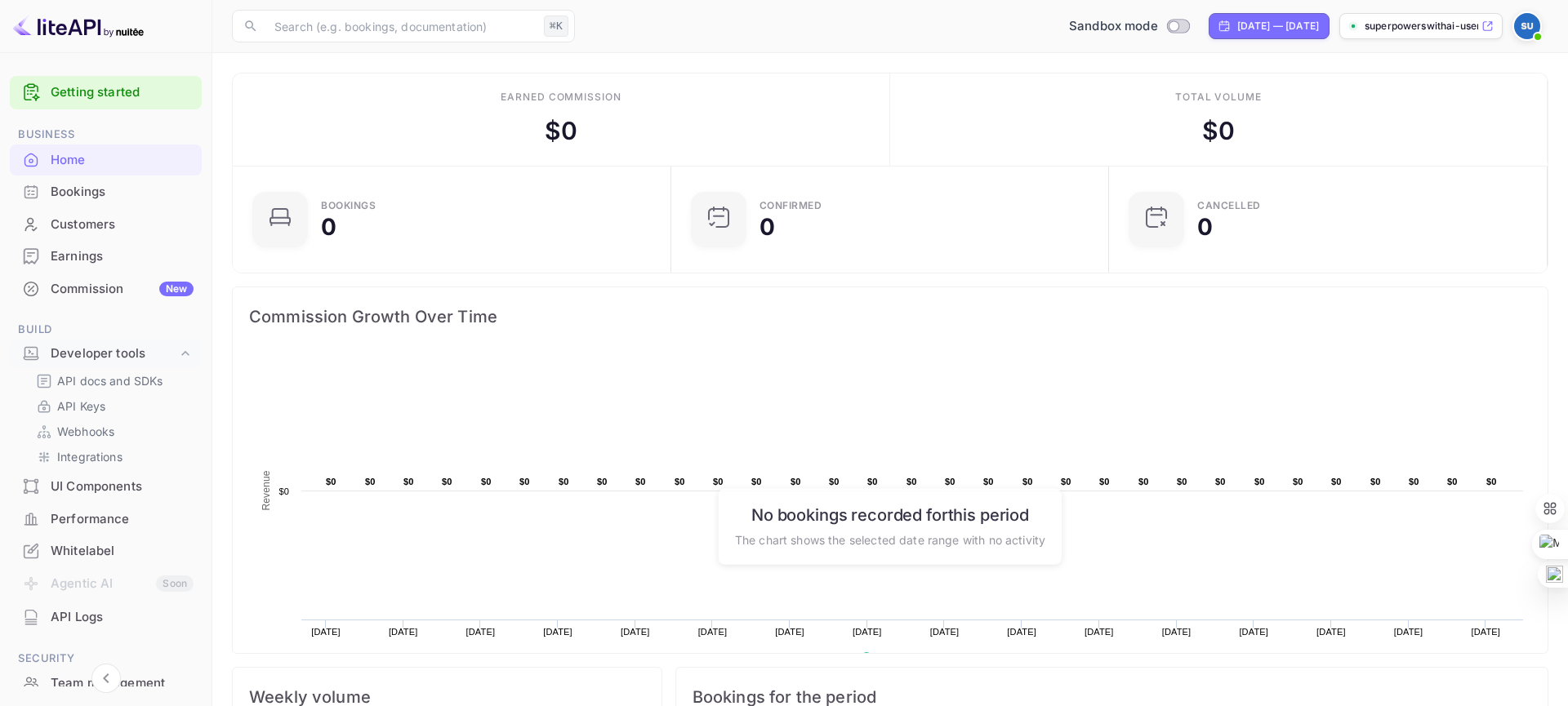
click at [75, 160] on div "Home" at bounding box center [122, 161] width 143 height 19
click at [88, 348] on div "Developer tools" at bounding box center [113, 354] width 126 height 19
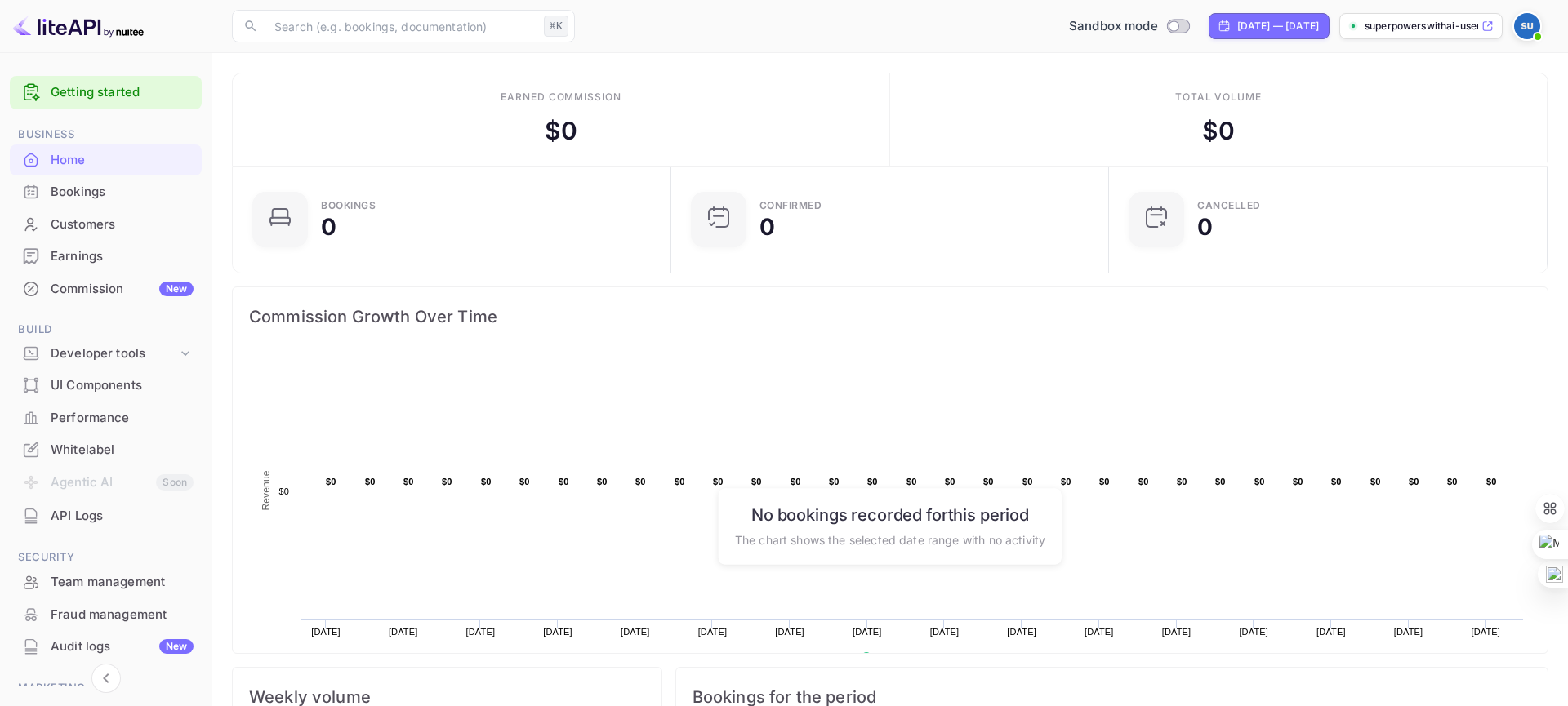
scroll to position [113, 0]
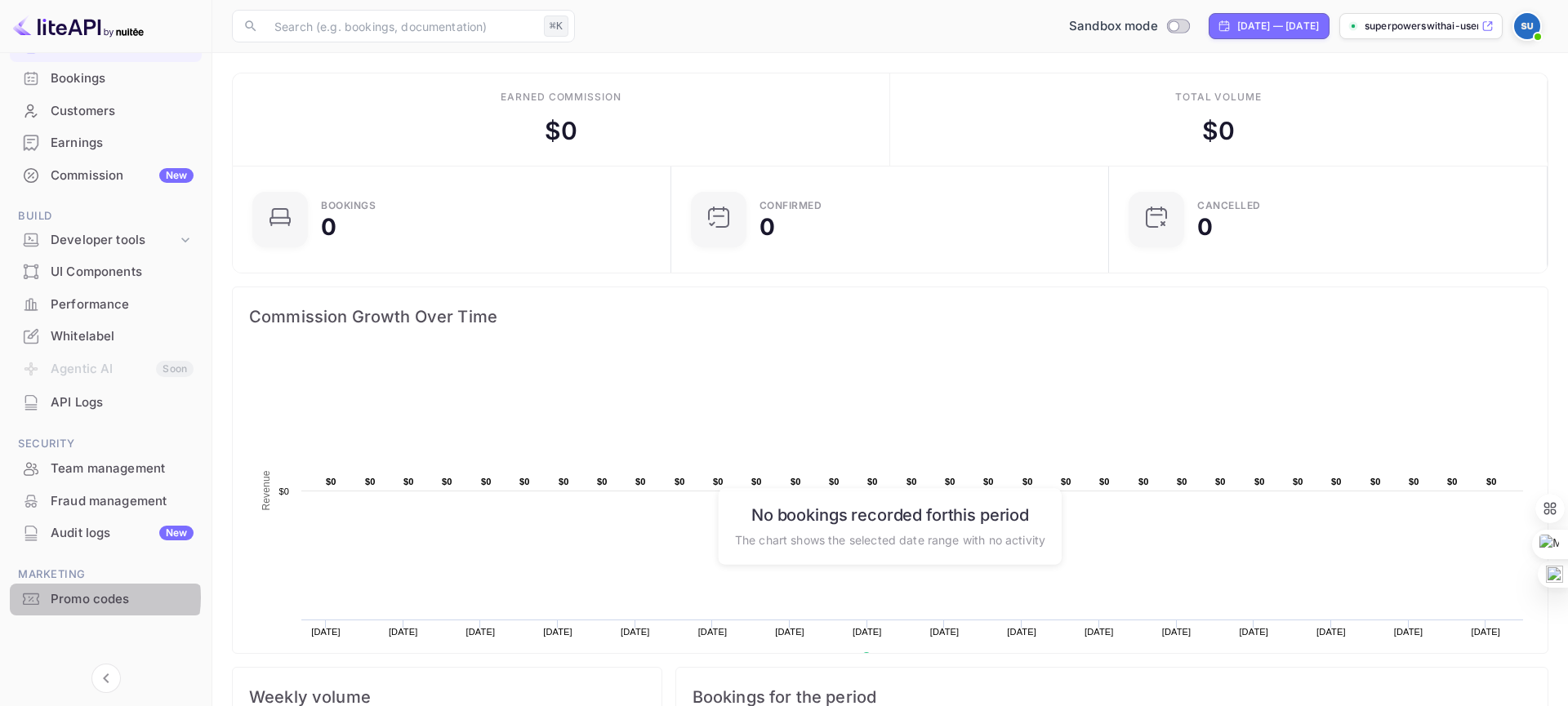
click at [86, 597] on div "Promo codes" at bounding box center [122, 599] width 143 height 19
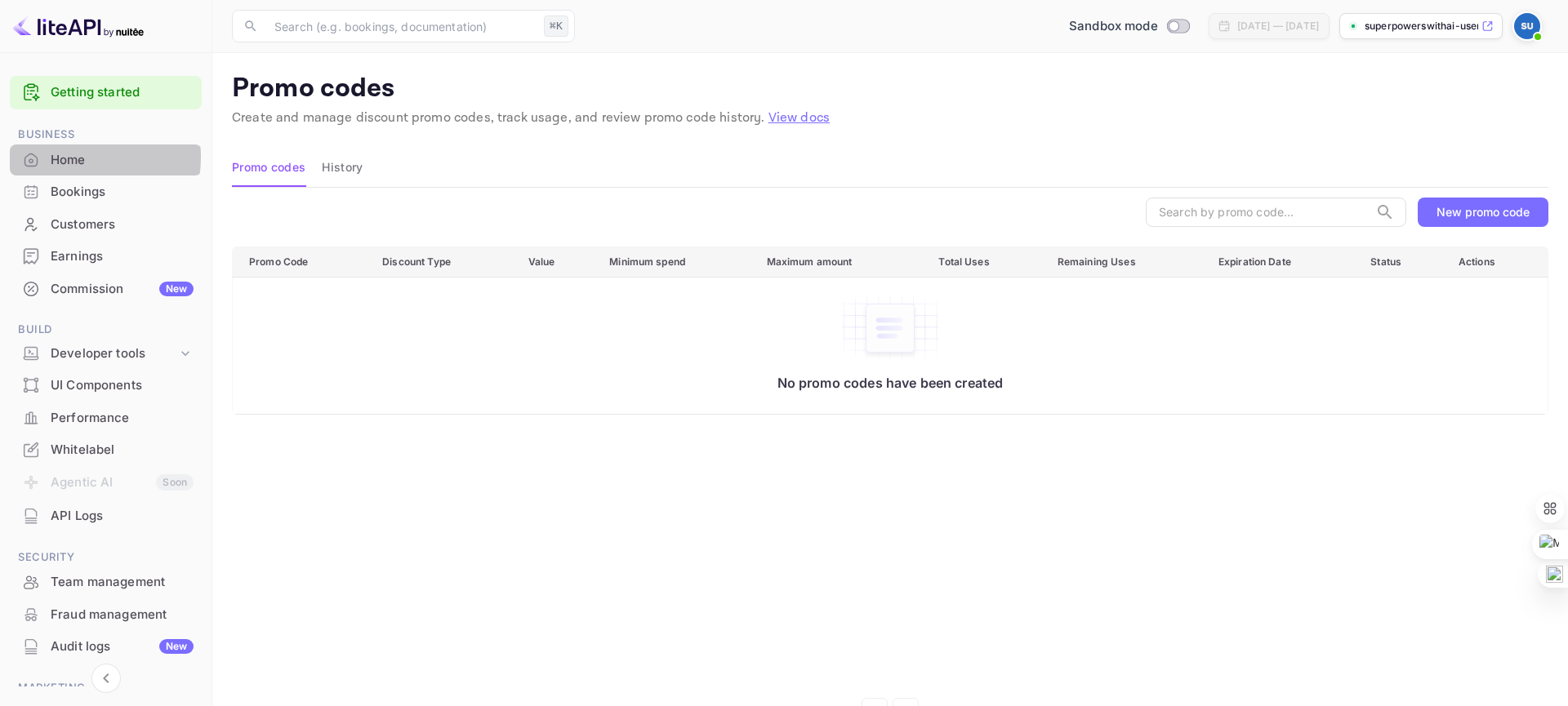
click at [65, 158] on div "Home" at bounding box center [122, 161] width 143 height 19
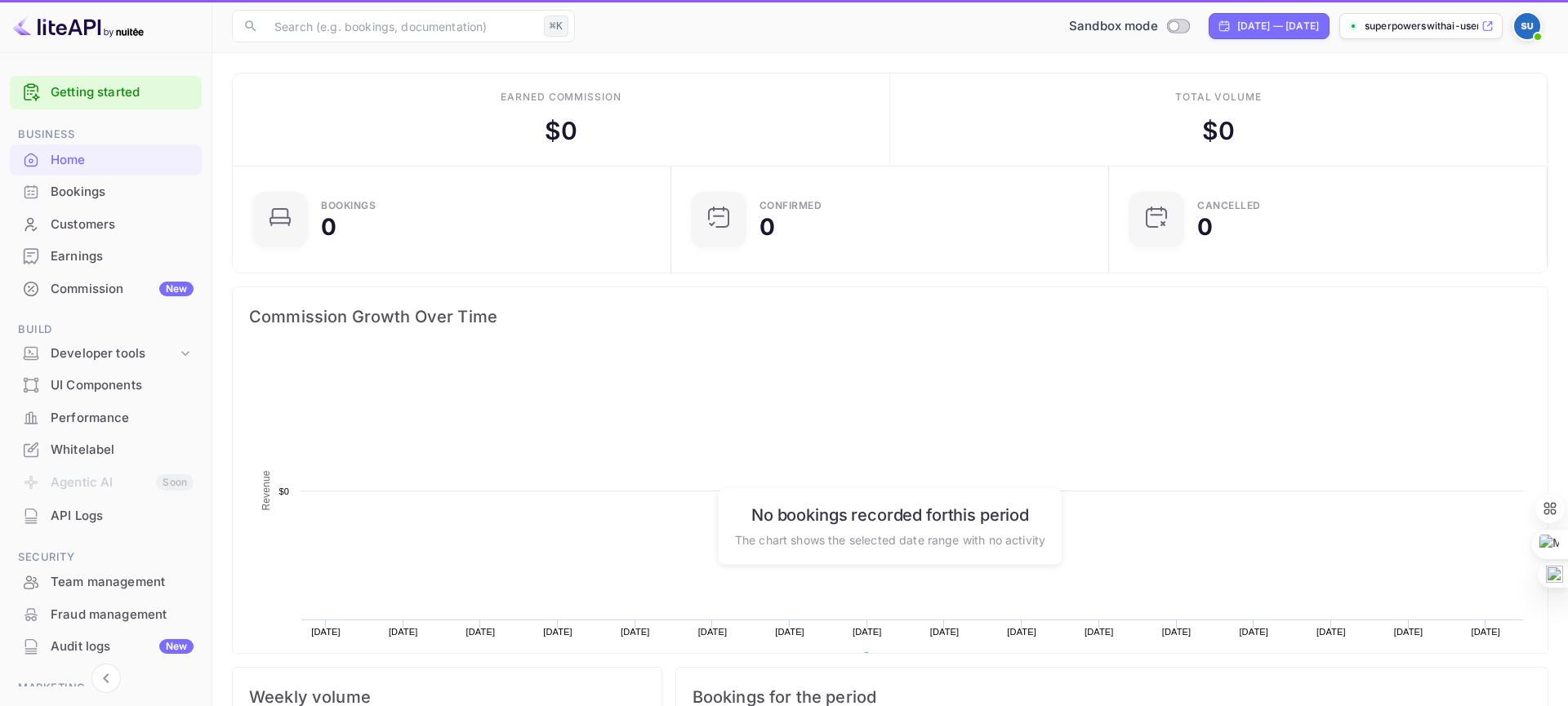
scroll to position [266, 428]
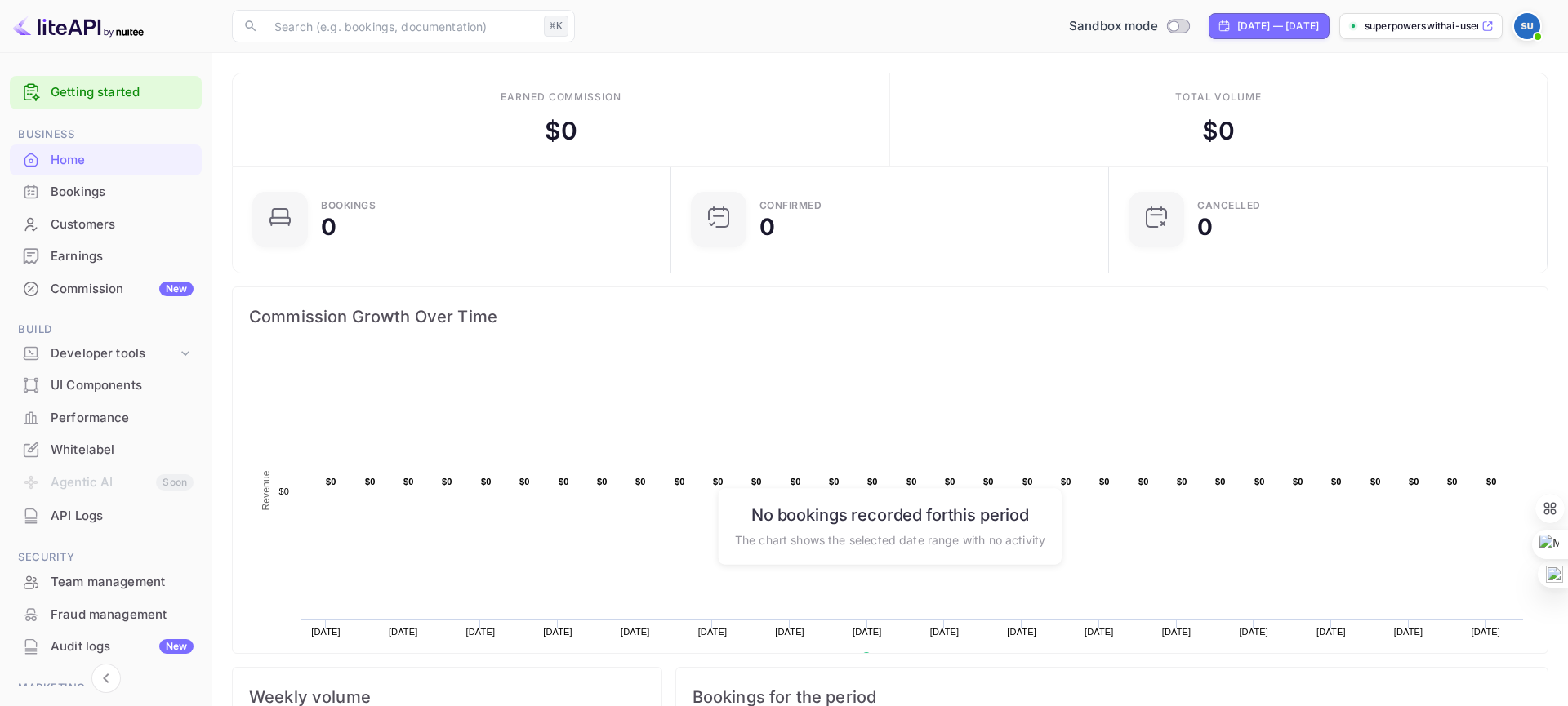
click at [80, 197] on div "Bookings" at bounding box center [122, 192] width 143 height 19
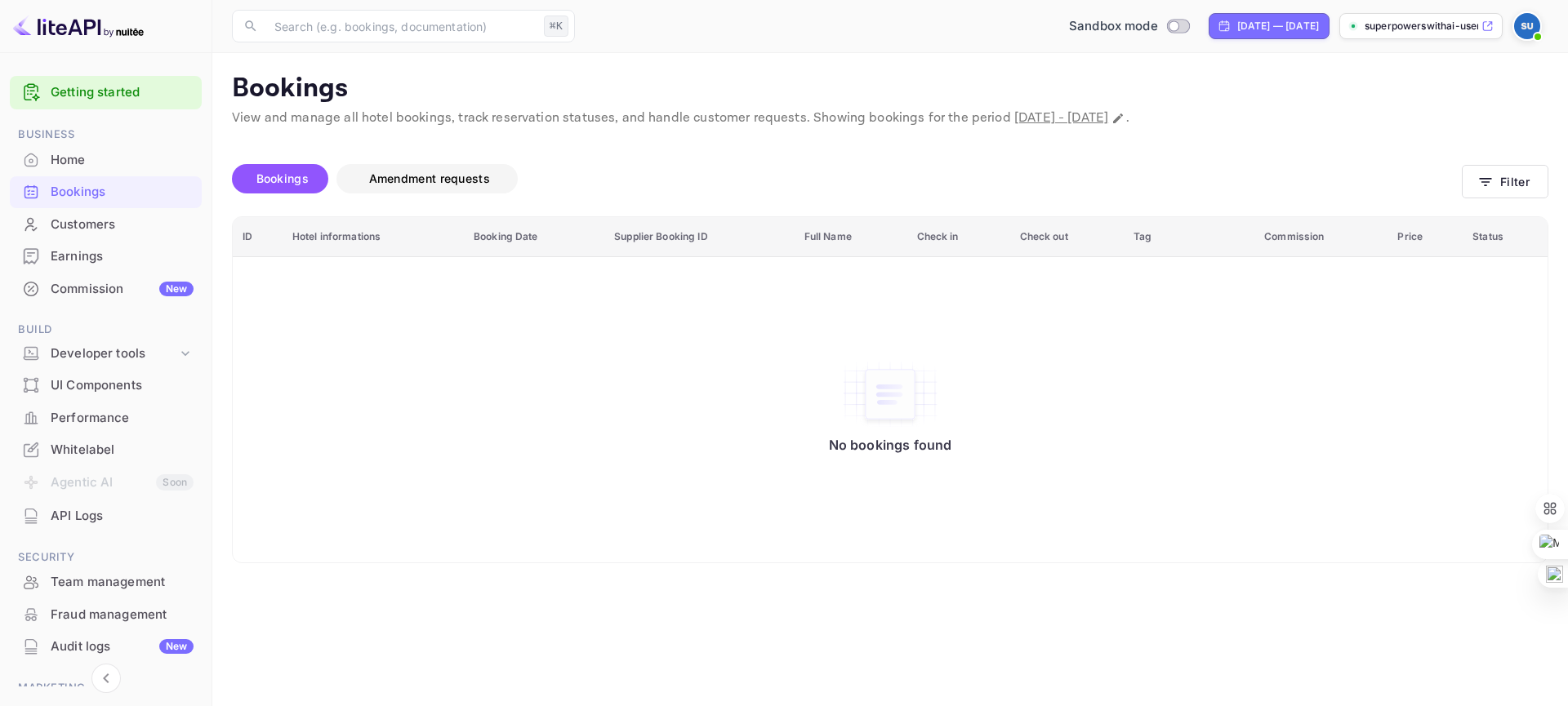
click at [451, 172] on span "Amendment requests" at bounding box center [429, 178] width 121 height 14
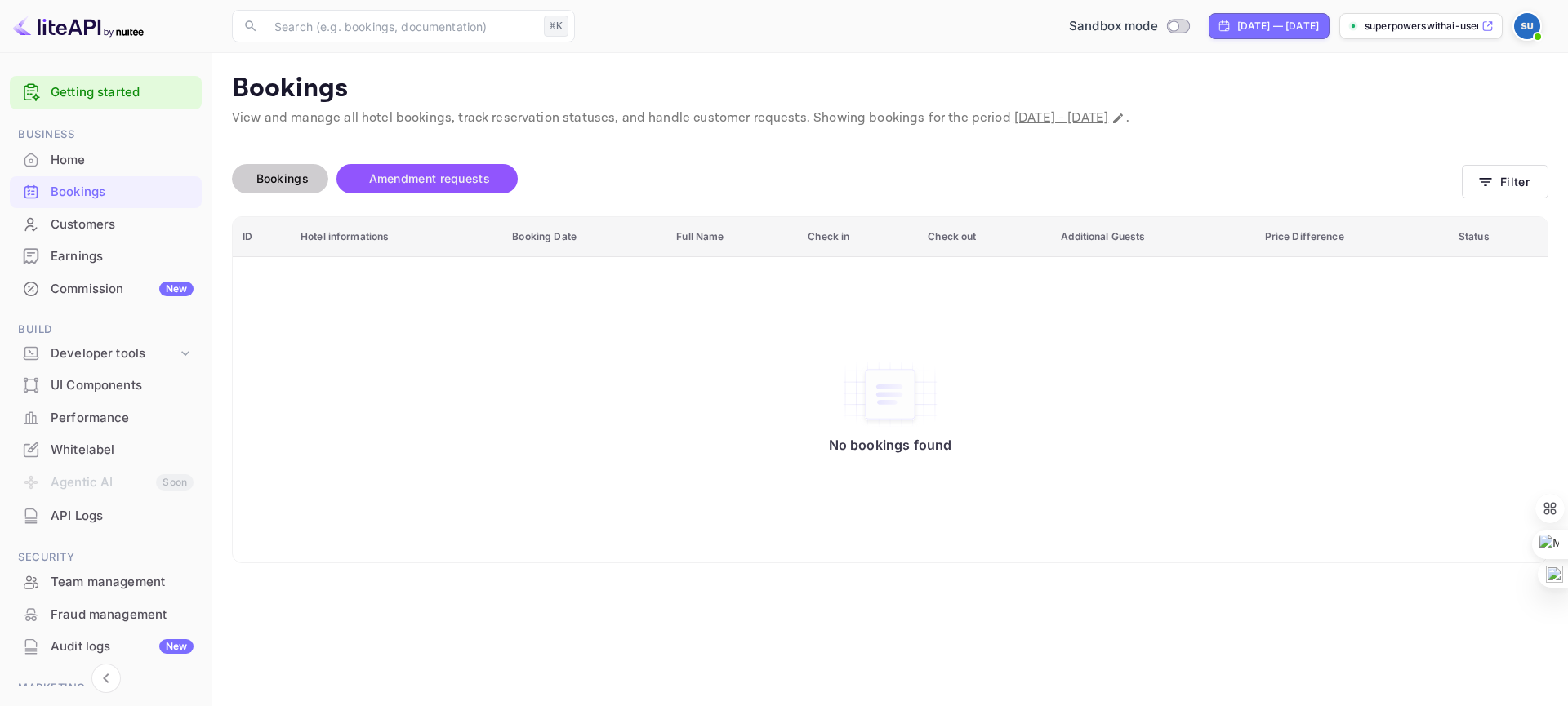
click at [255, 172] on span "Bookings" at bounding box center [282, 178] width 69 height 20
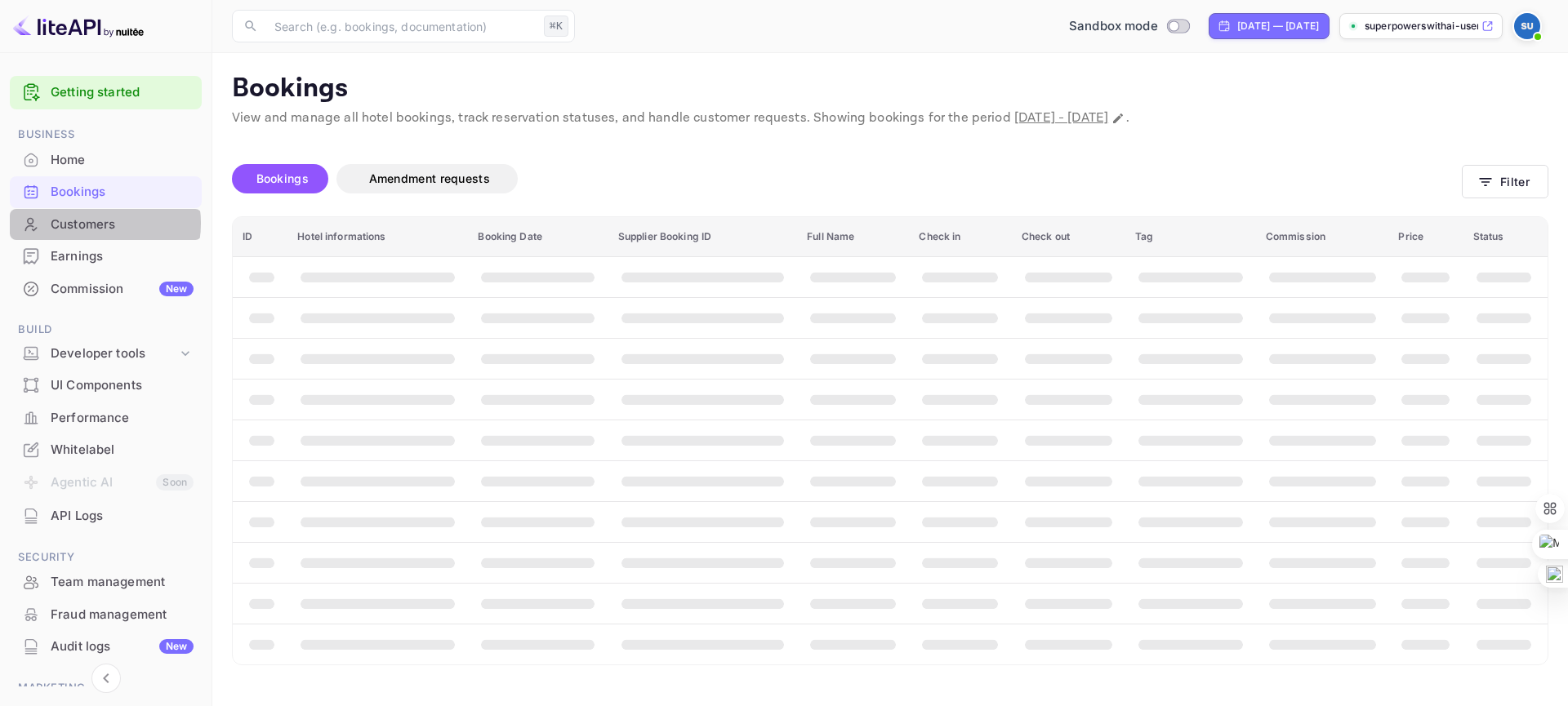
click at [87, 224] on div "Customers" at bounding box center [122, 225] width 143 height 19
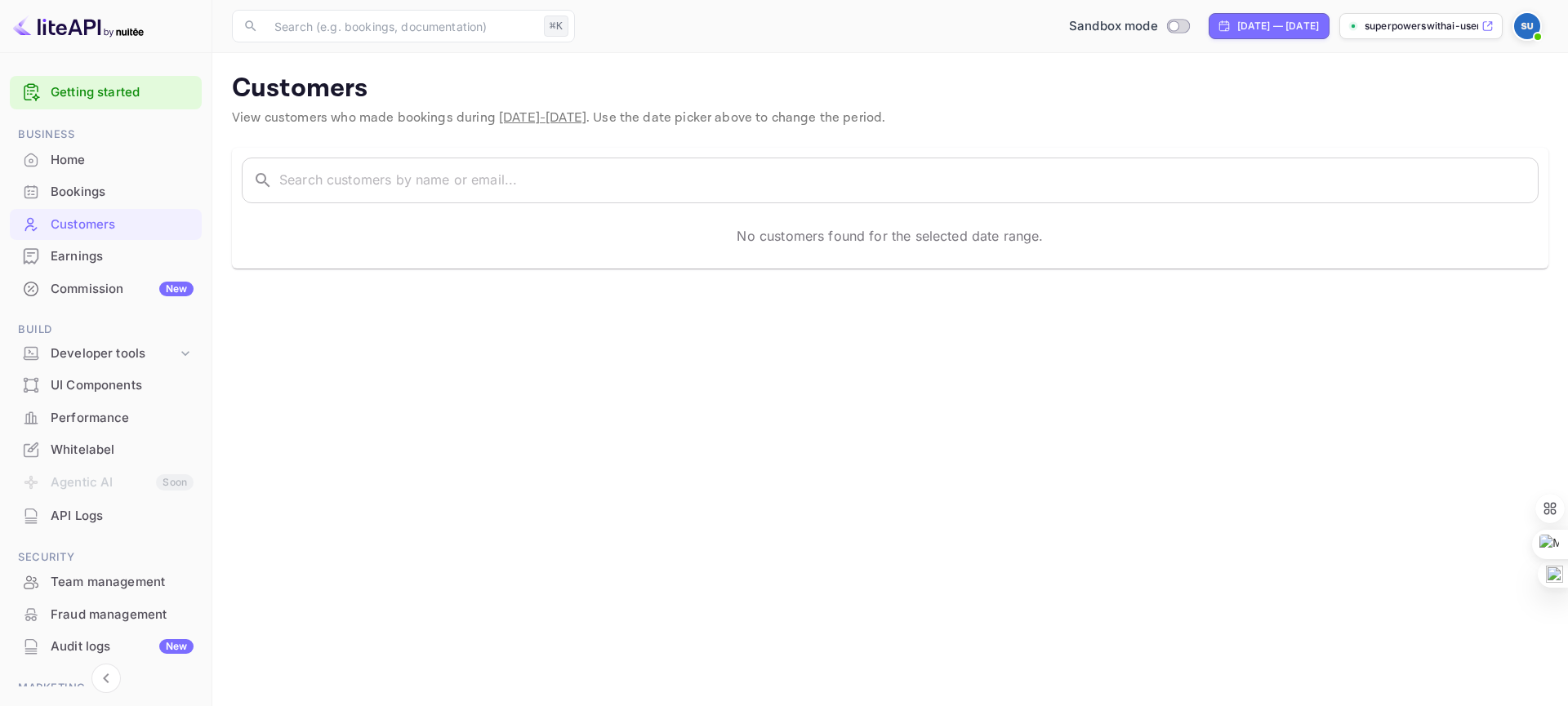
click at [76, 192] on div "Bookings" at bounding box center [122, 192] width 143 height 19
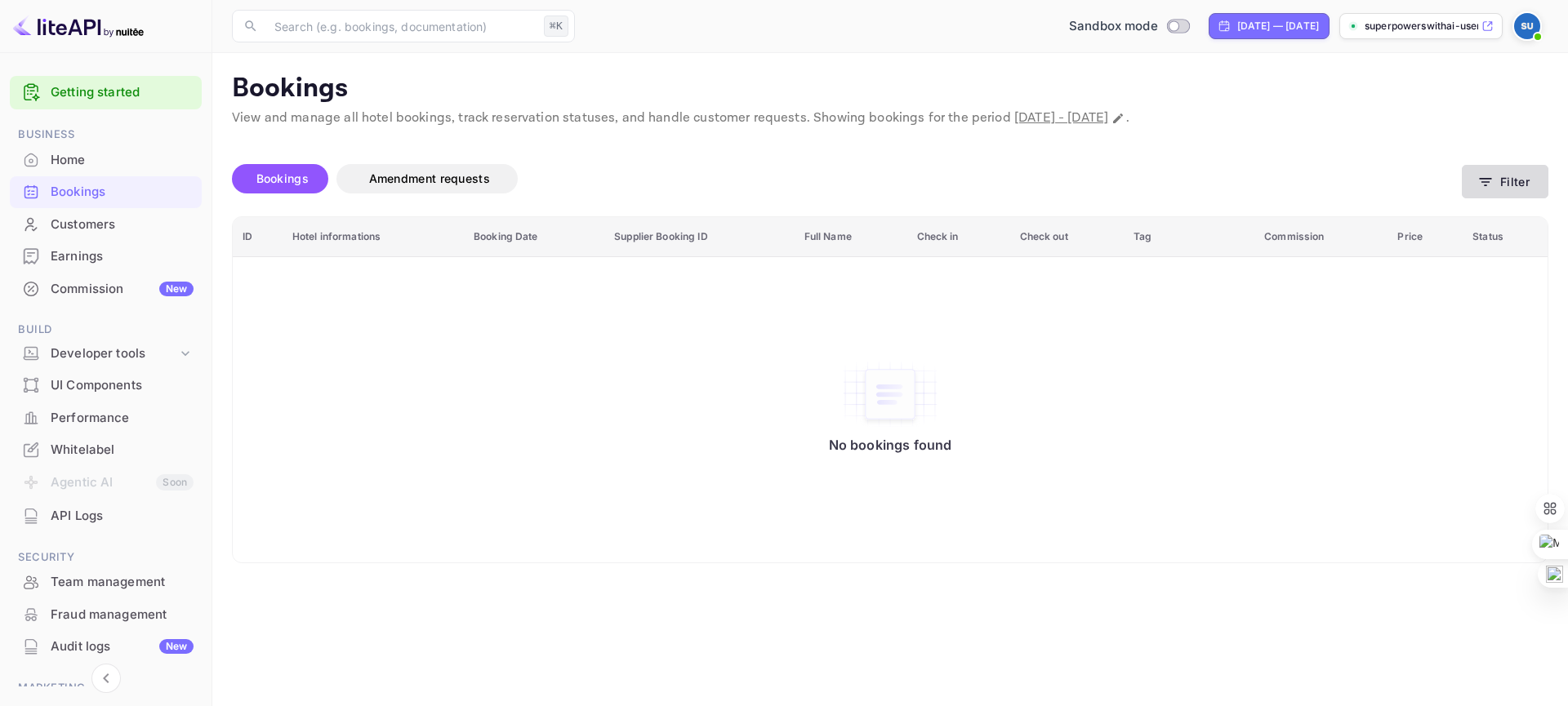
click at [1484, 187] on icon "button" at bounding box center [1485, 182] width 17 height 17
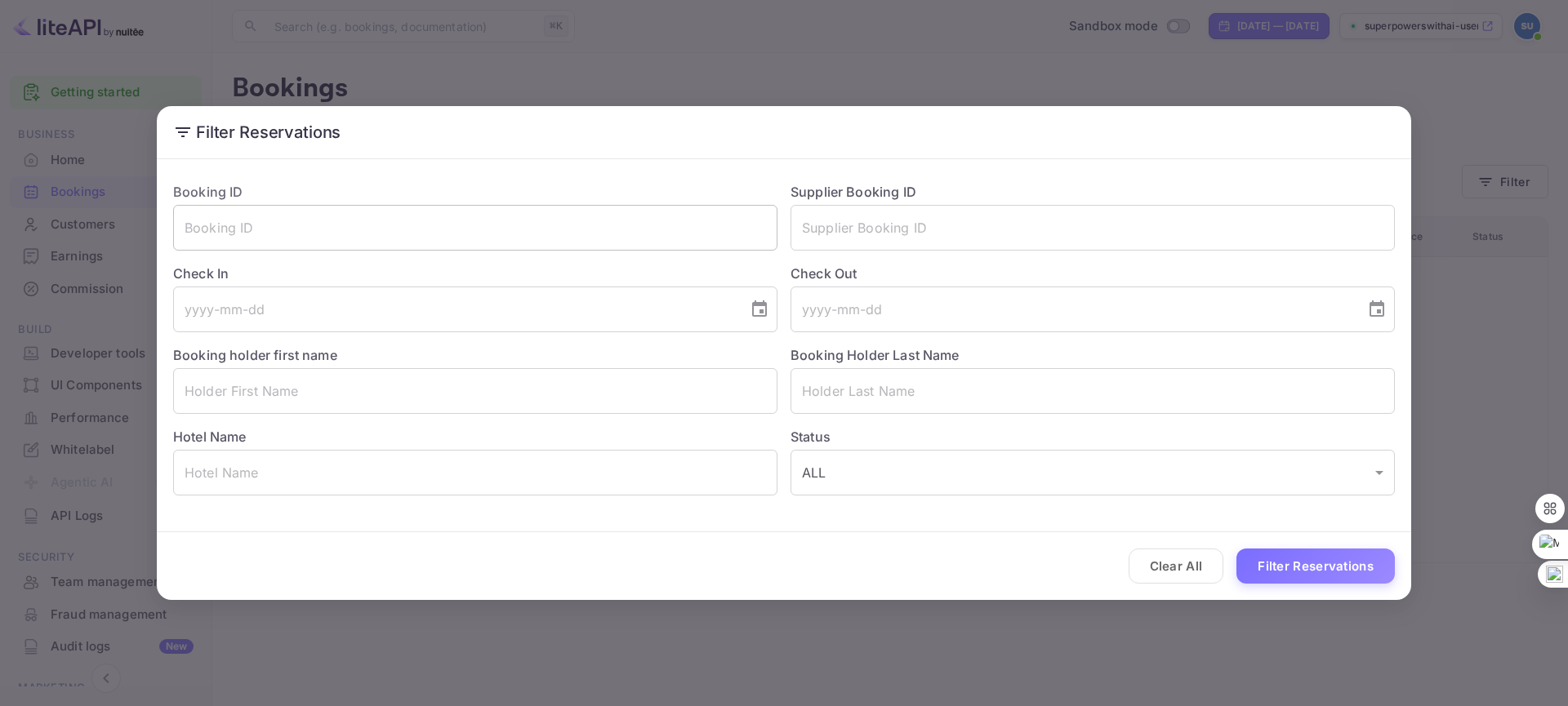
click at [439, 224] on input "text" at bounding box center [475, 228] width 604 height 46
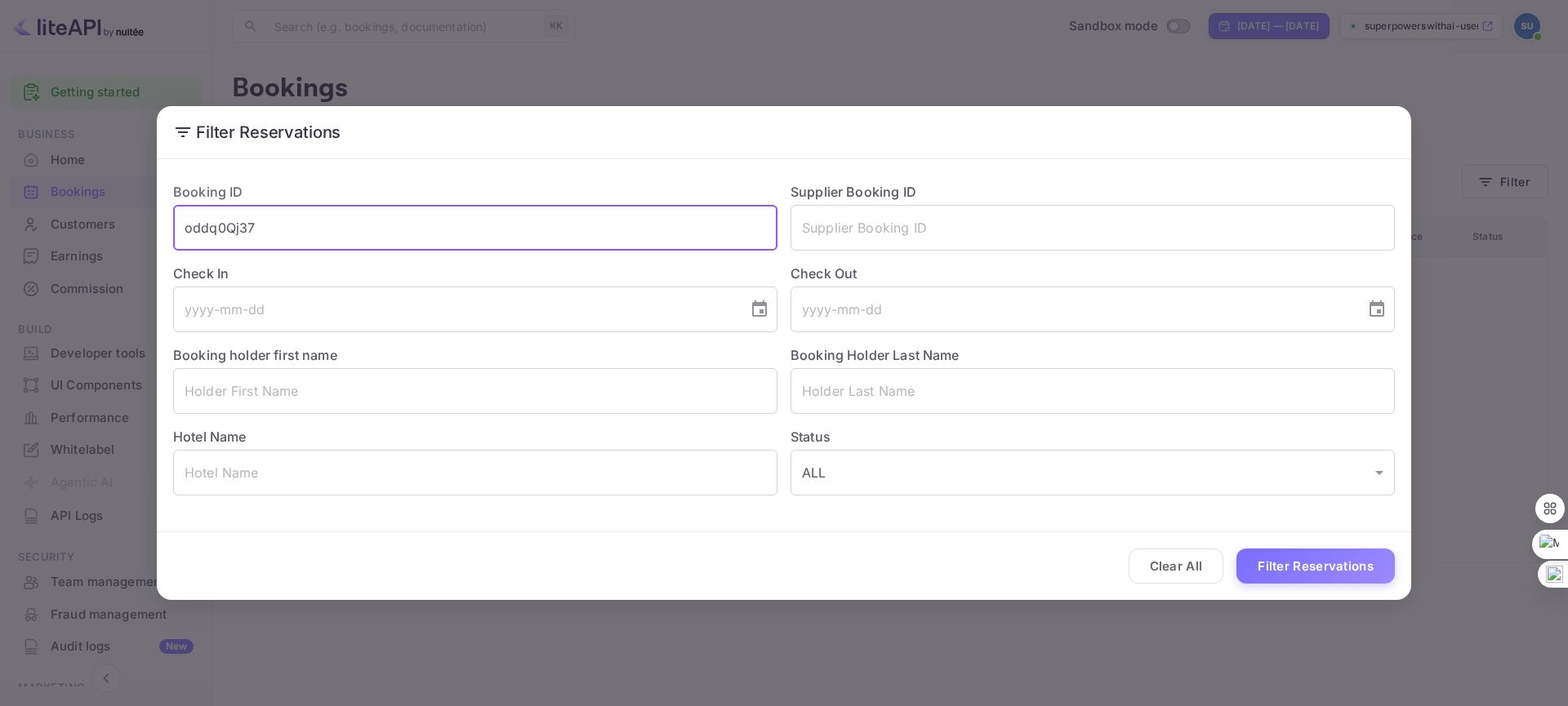
type input "oddq0Qj37"
click at [1236, 549] on button "Filter Reservations" at bounding box center [1315, 567] width 159 height 35
drag, startPoint x: 320, startPoint y: 225, endPoint x: 119, endPoint y: 216, distance: 201.2
click at [121, 217] on div "Filter Reservations Booking ID oddq0Qj37 ​ Supplier Booking ID ​ Check In ​ Che…" at bounding box center [784, 353] width 1568 height 706
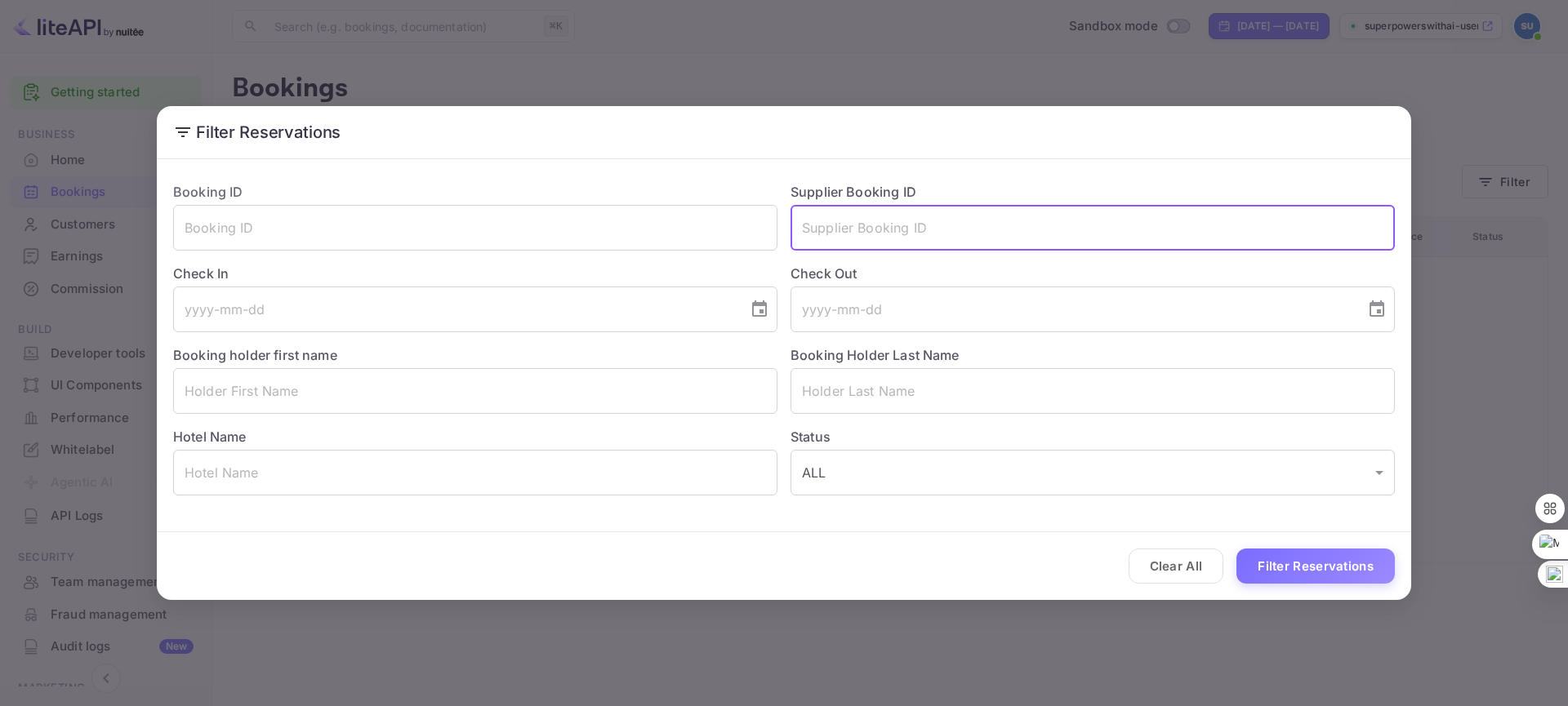
click at [894, 225] on input "text" at bounding box center [1092, 228] width 604 height 46
type input "nuitee"
click at [1236, 549] on button "Filter Reservations" at bounding box center [1315, 567] width 159 height 35
click at [764, 73] on div "Filter Reservations Booking ID ​ Supplier Booking ID nuitee ​ Check In ​ Check …" at bounding box center [784, 353] width 1568 height 706
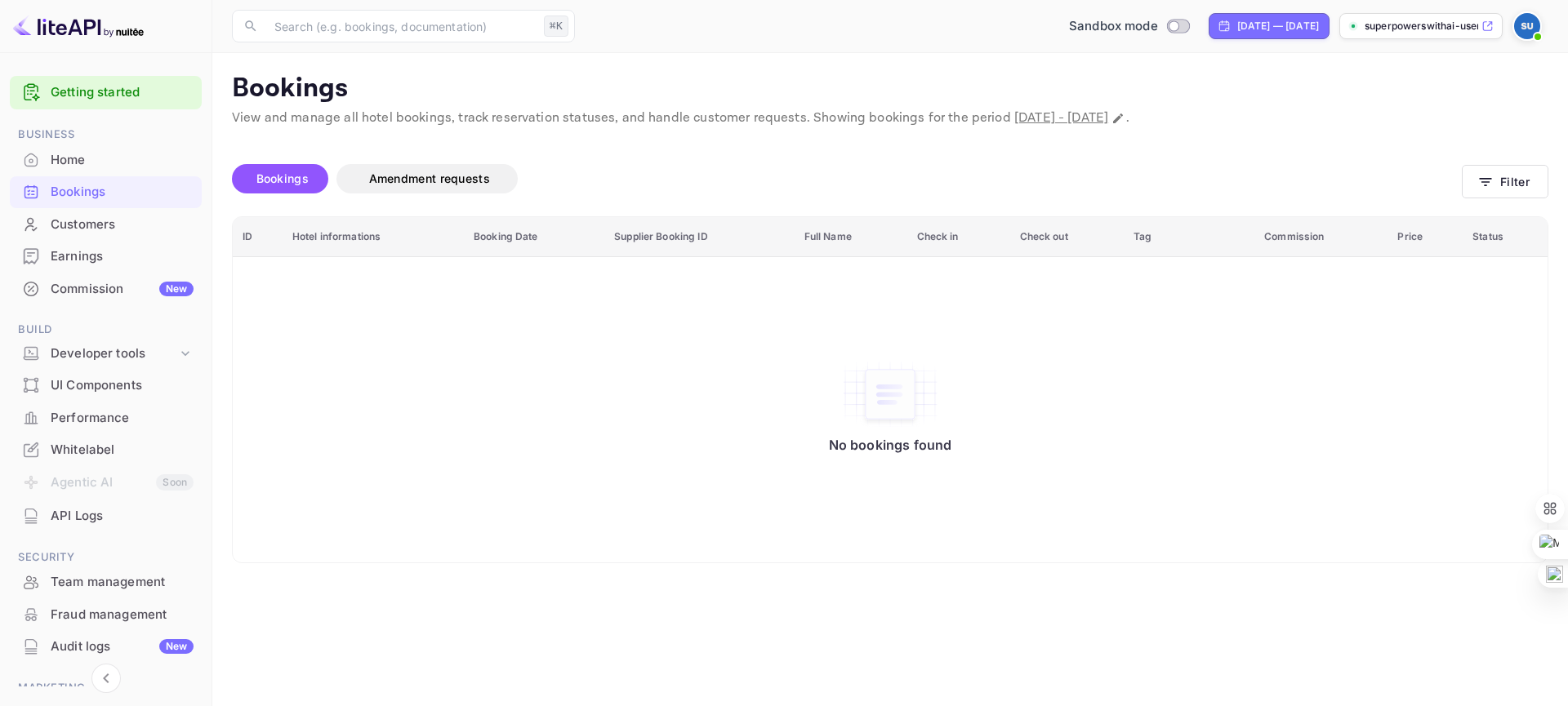
click at [281, 176] on span "Bookings" at bounding box center [282, 178] width 52 height 14
click at [66, 230] on div "Customers" at bounding box center [122, 225] width 143 height 19
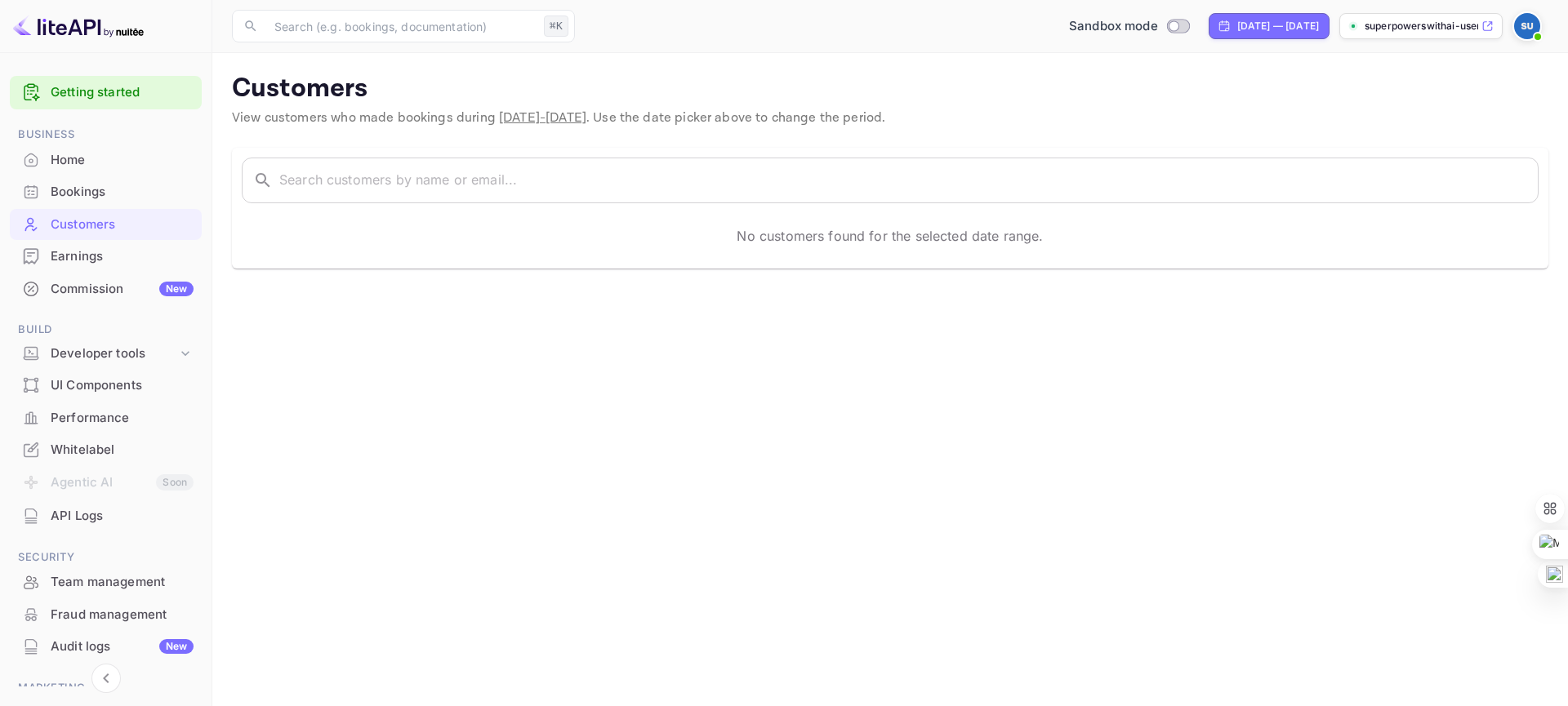
click at [76, 198] on div "Bookings" at bounding box center [122, 192] width 143 height 19
